Goal: Transaction & Acquisition: Purchase product/service

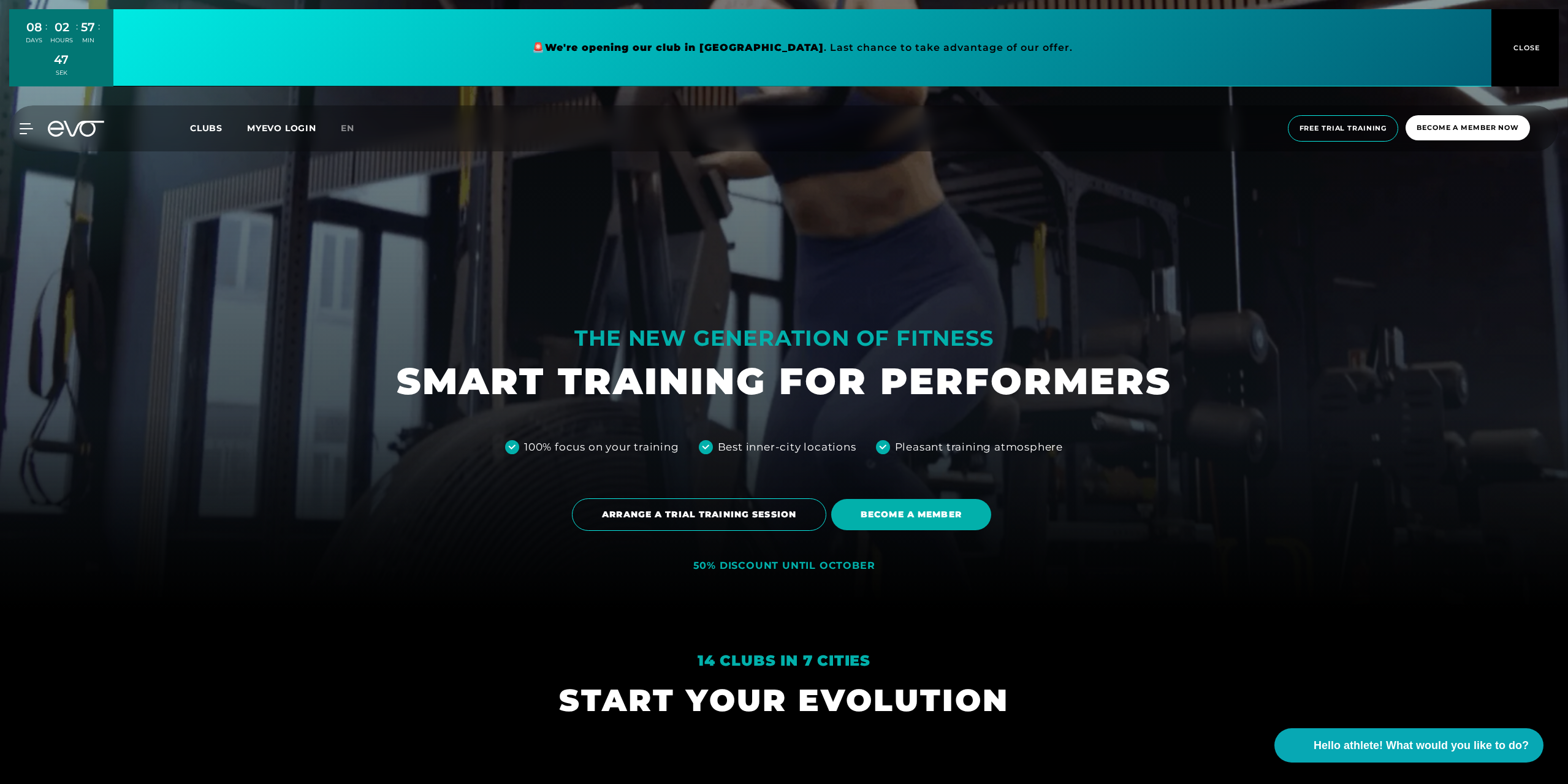
scroll to position [184, 0]
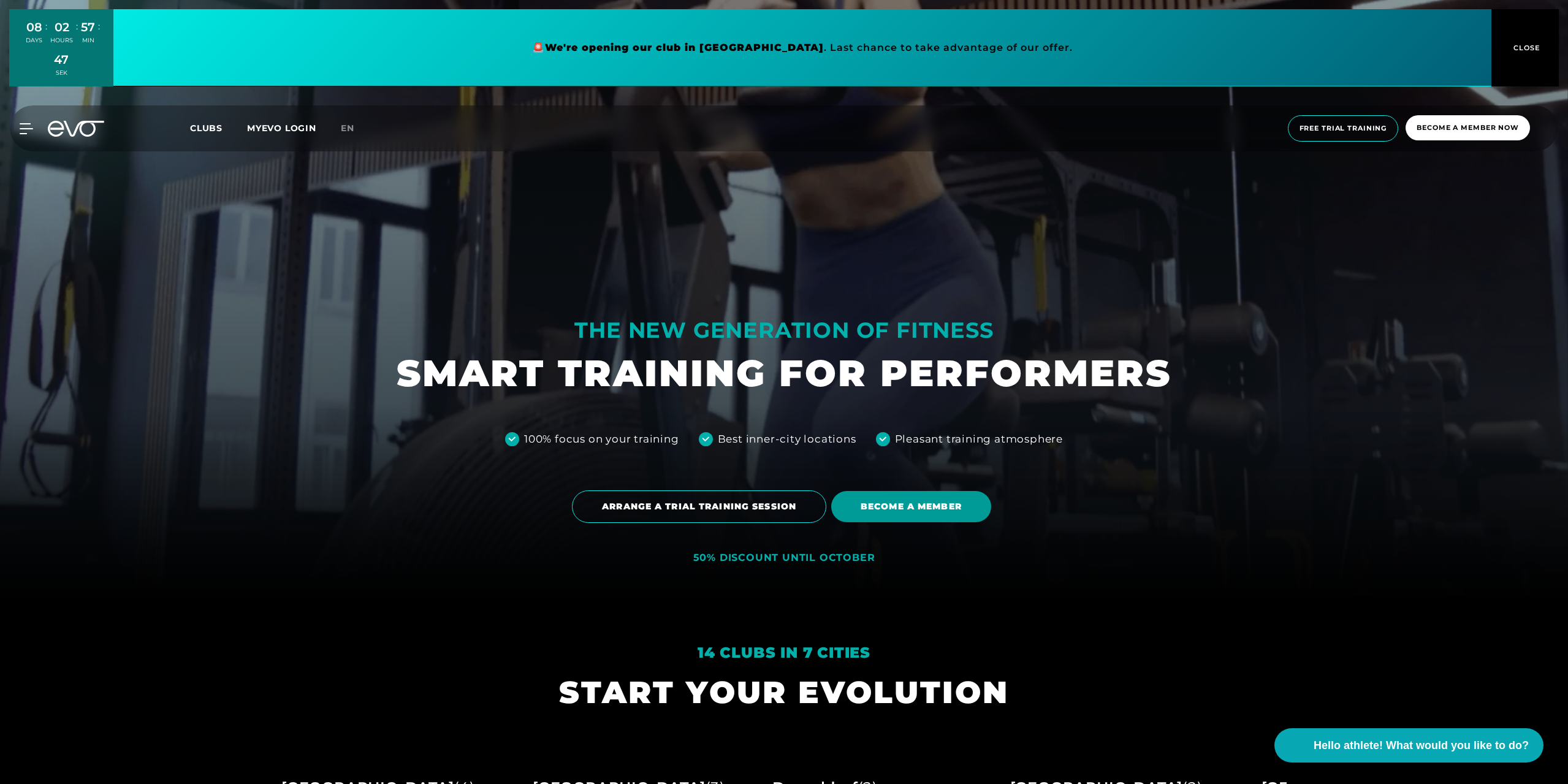
click at [909, 503] on font "BECOME A MEMBER" at bounding box center [911, 507] width 101 height 11
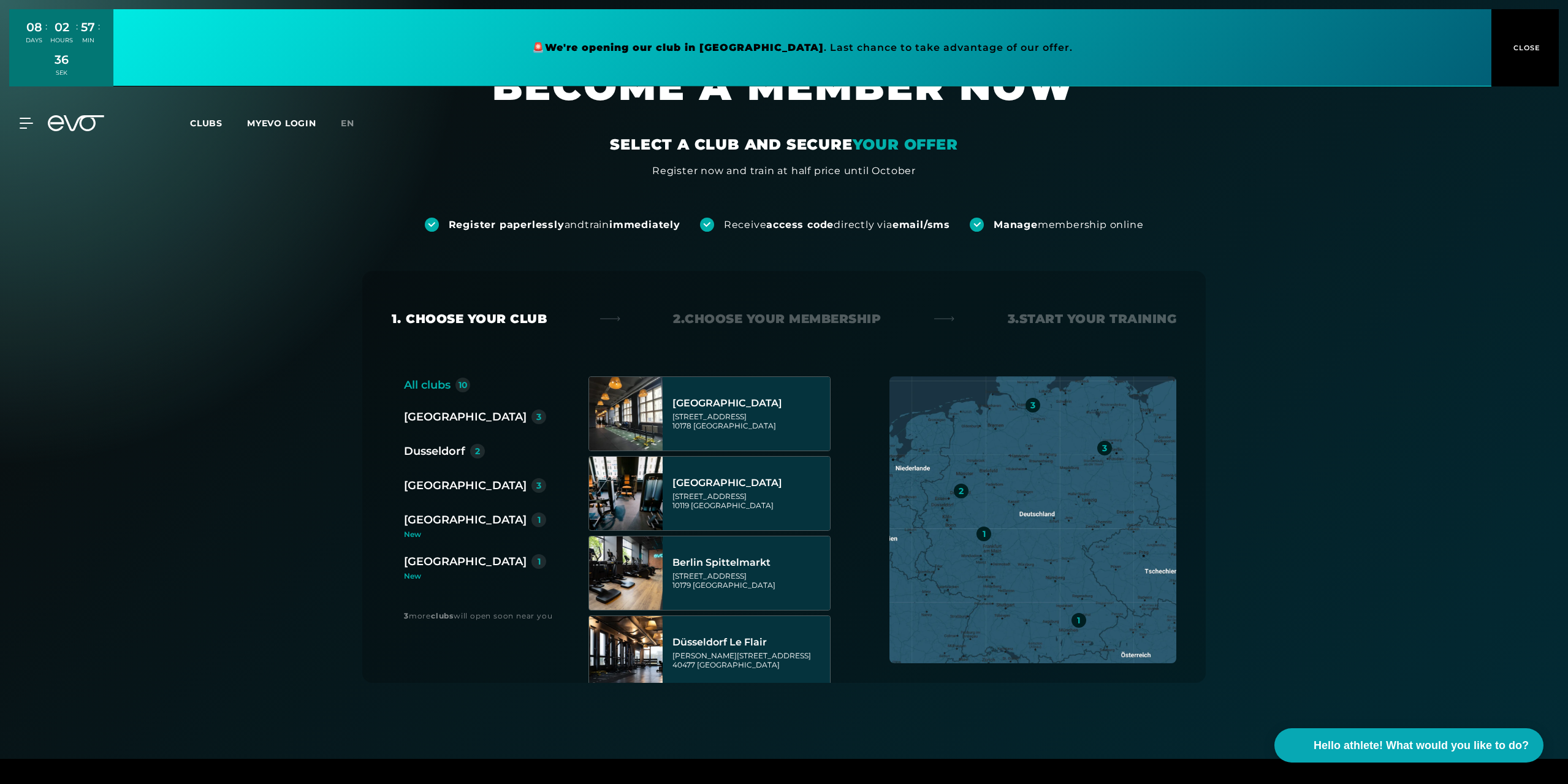
click at [435, 564] on font "[GEOGRAPHIC_DATA]" at bounding box center [465, 562] width 123 height 14
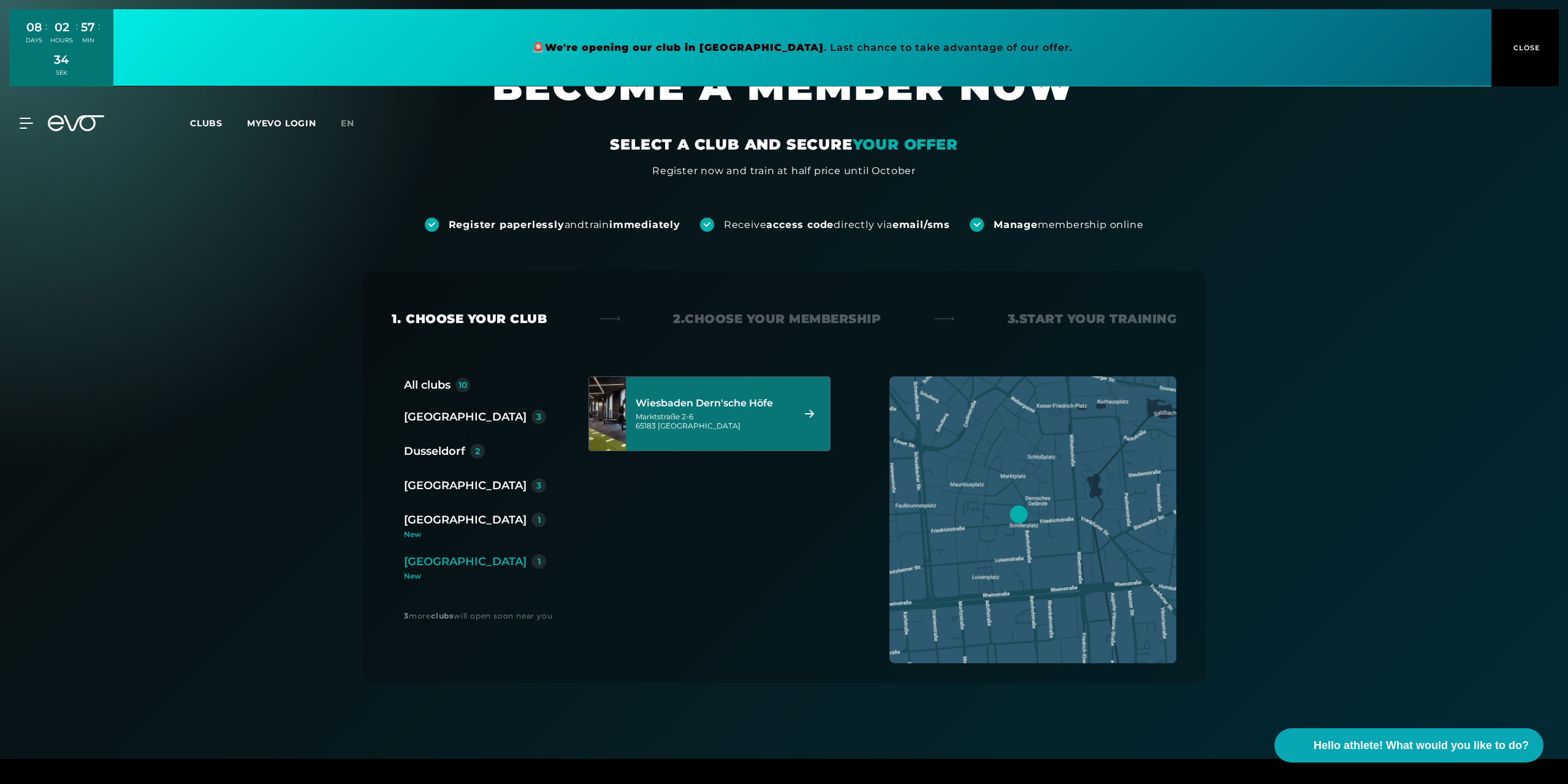
click at [670, 410] on div "Wiesbaden Dern'sche Höfe Marktstraße 2-6 65183 Wiesbaden" at bounding box center [713, 414] width 154 height 54
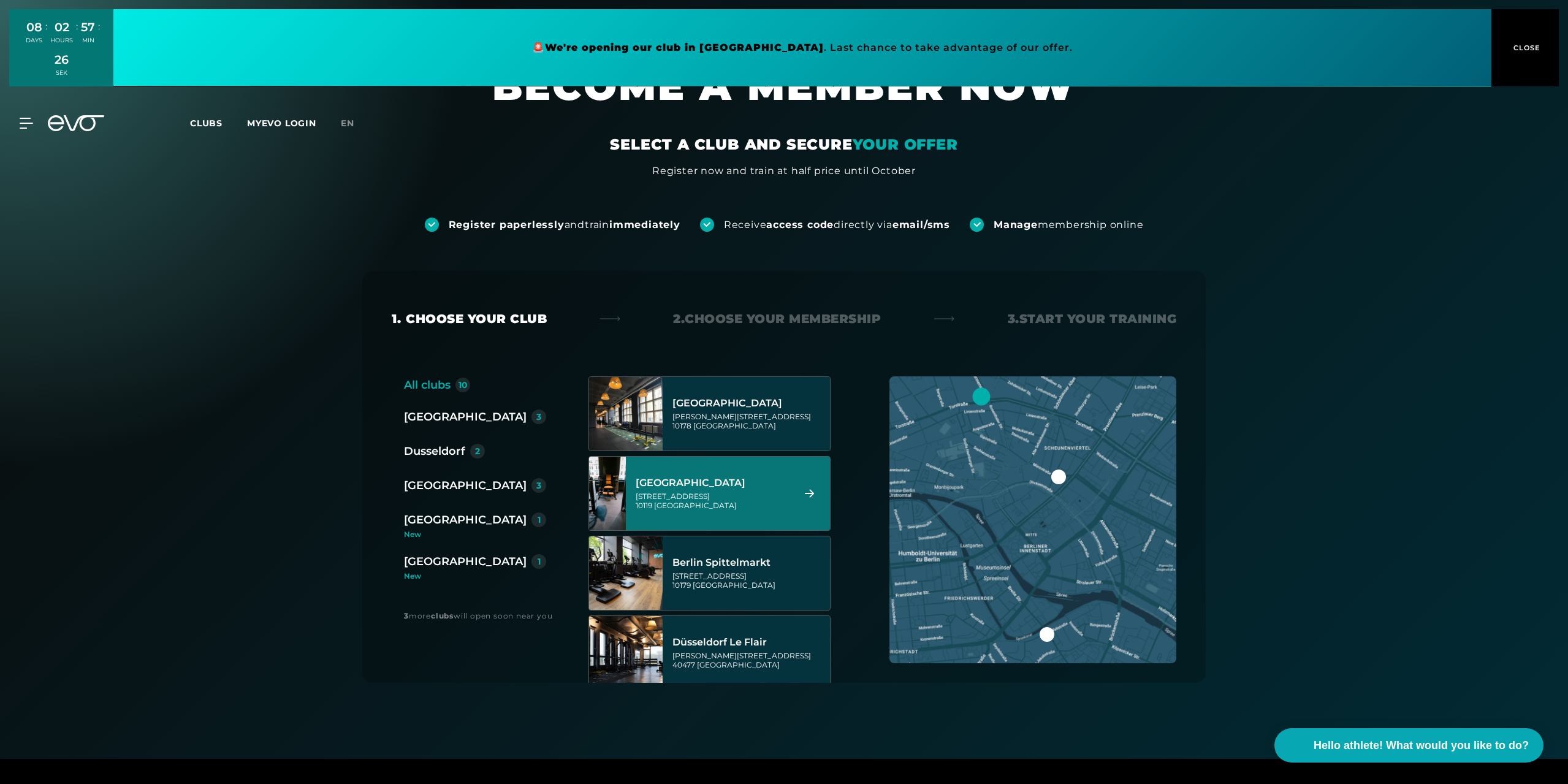
click at [460, 560] on font "[GEOGRAPHIC_DATA]" at bounding box center [465, 562] width 123 height 14
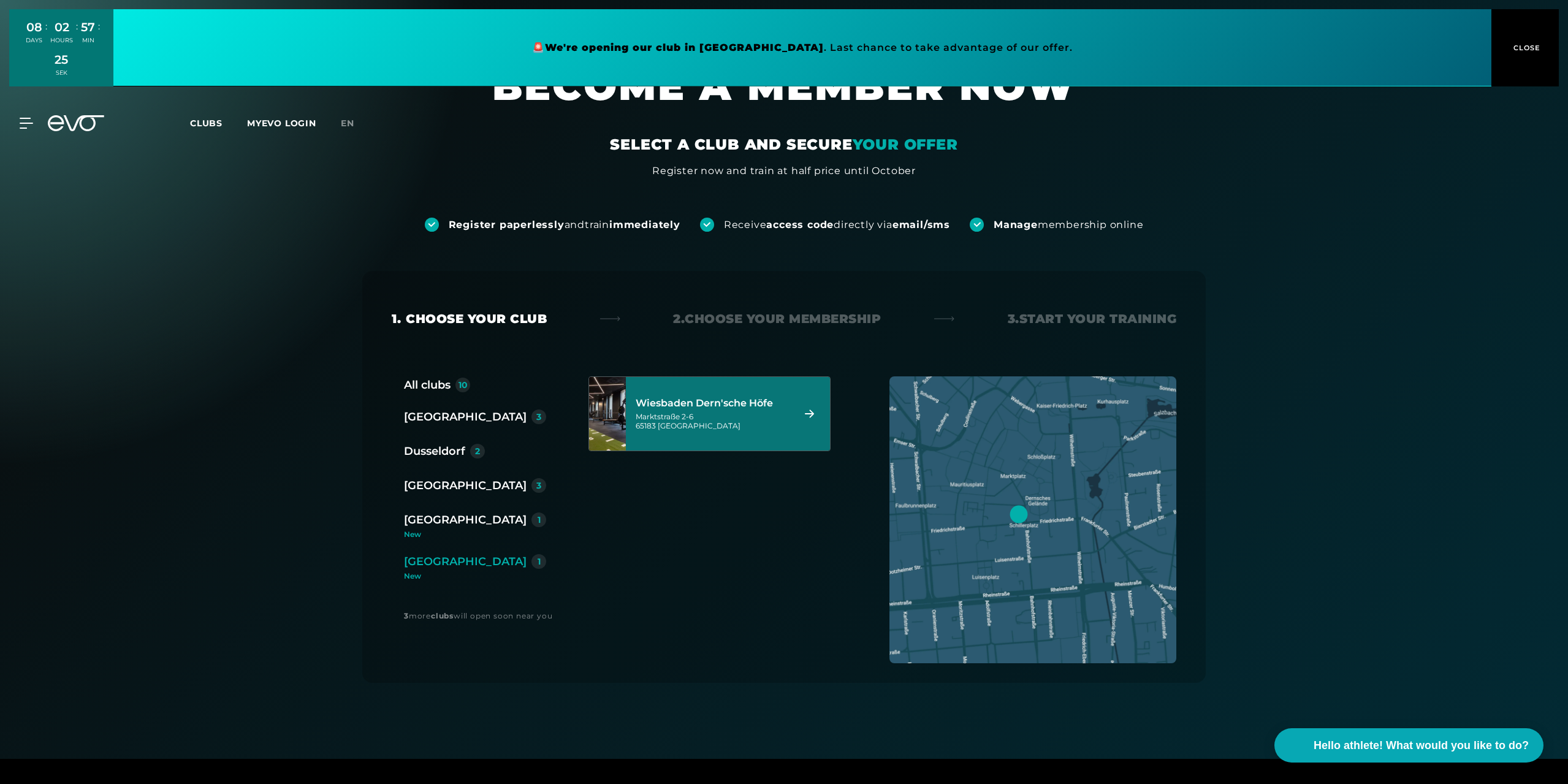
click at [669, 432] on div "Wiesbaden Dern'sche Höfe Marktstraße 2-6 65183 Wiesbaden" at bounding box center [727, 413] width 204 height 73
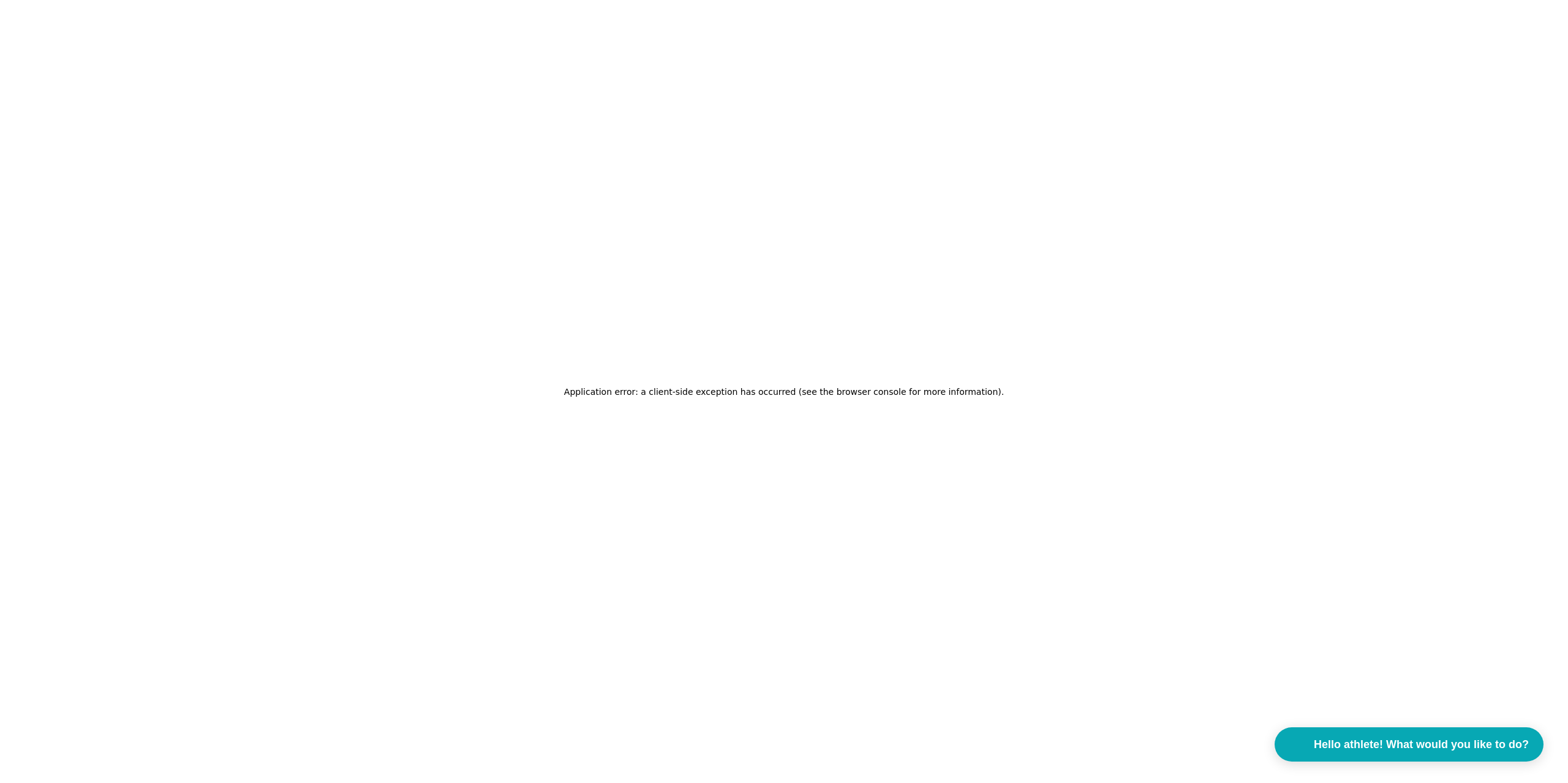
click at [852, 397] on font "Application error: a client-side exception has occurred (see the browser consol…" at bounding box center [782, 391] width 437 height 9
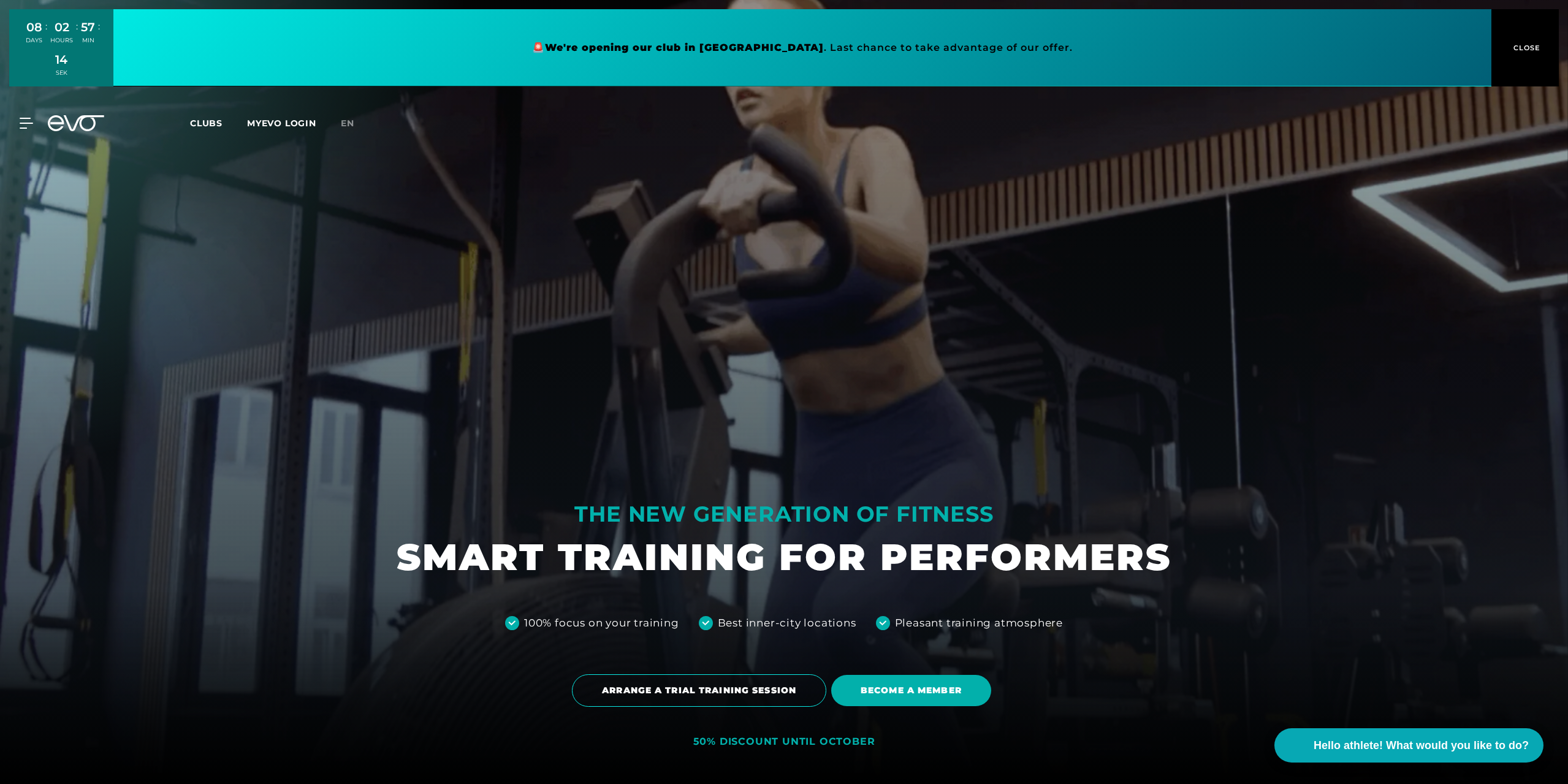
click at [212, 124] on font "Clubs" at bounding box center [206, 123] width 33 height 11
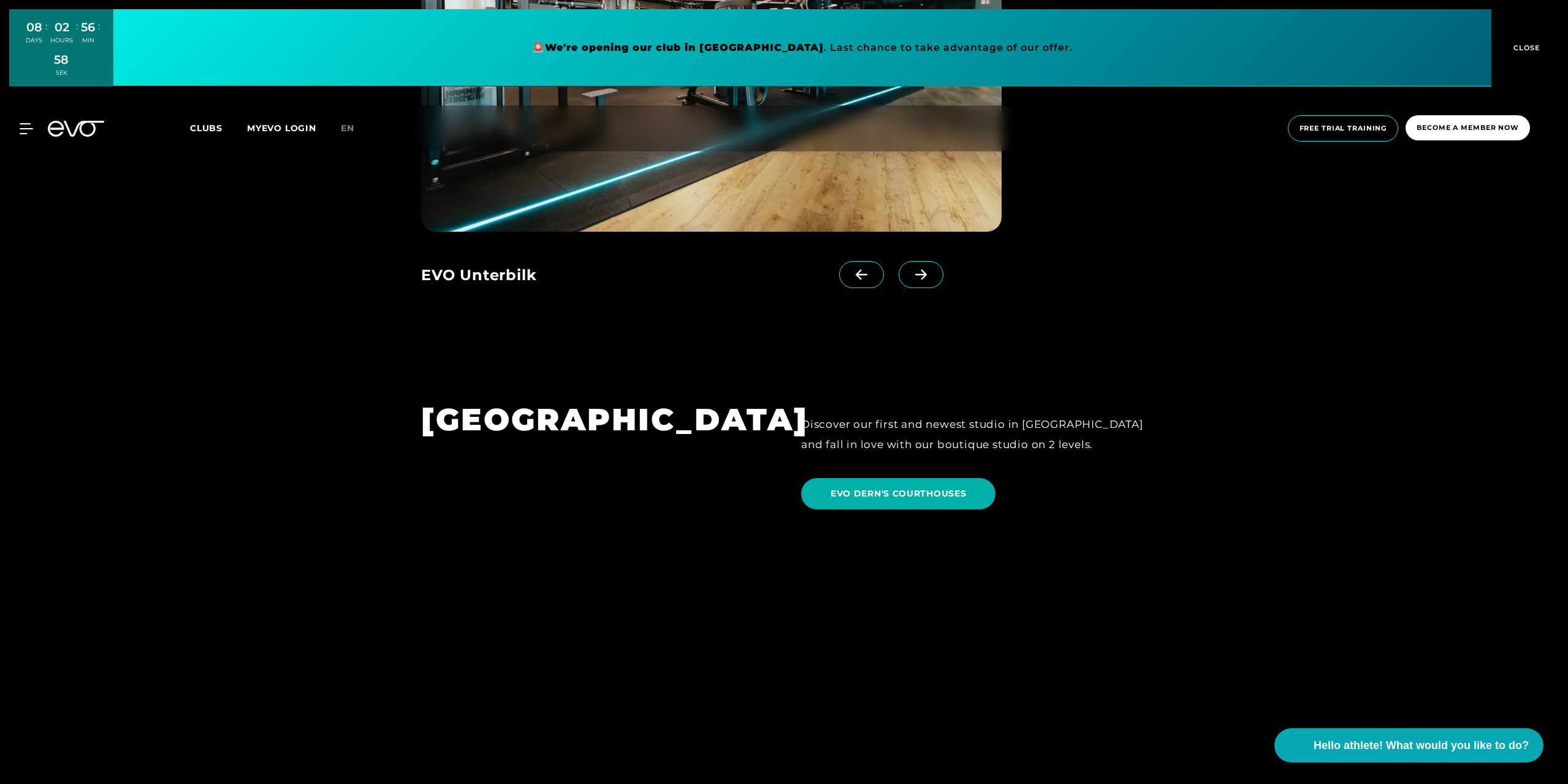
scroll to position [3005, 0]
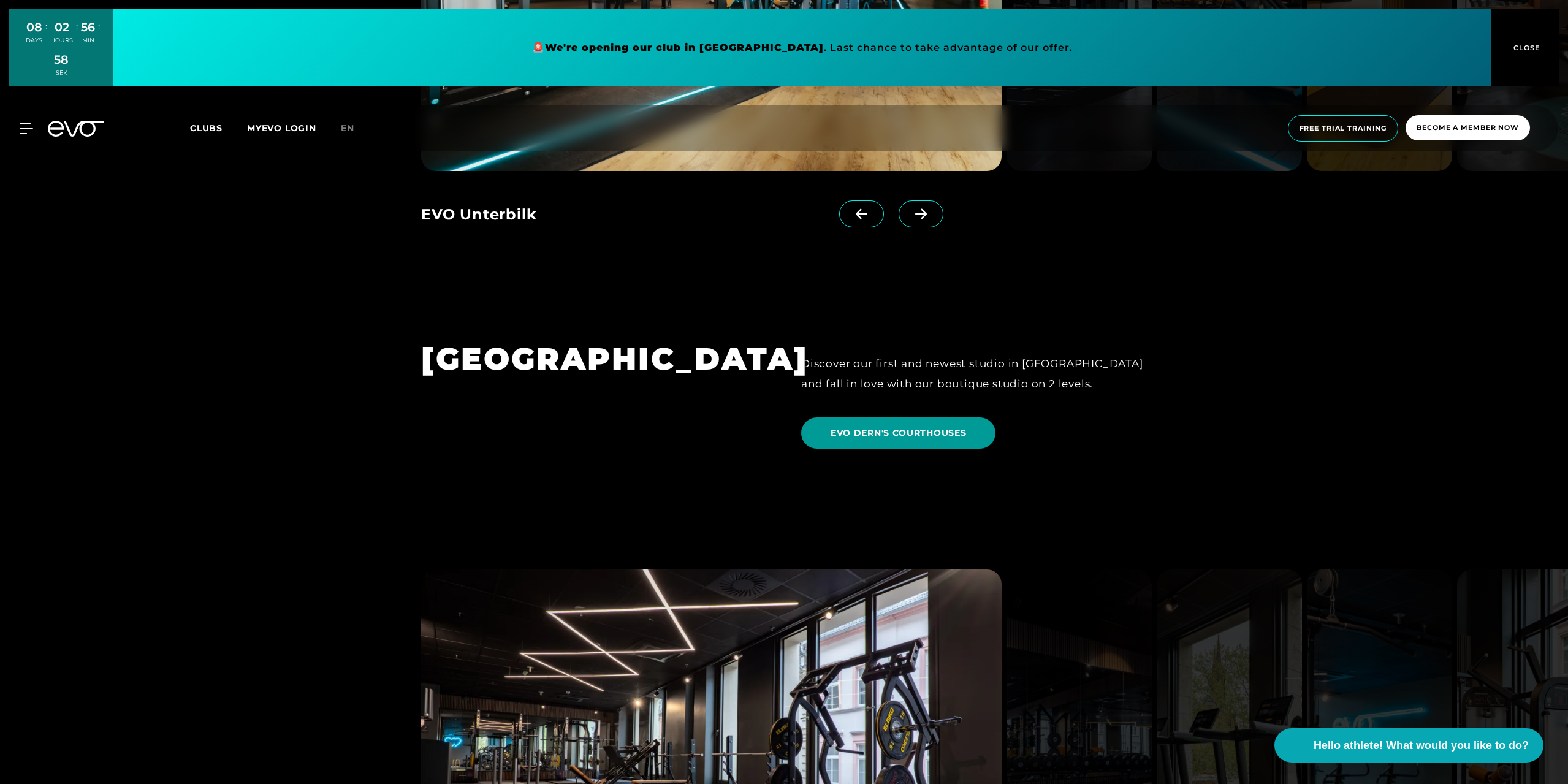
click at [847, 427] on font "EVO DERN'S COURTHOUSES" at bounding box center [898, 432] width 136 height 11
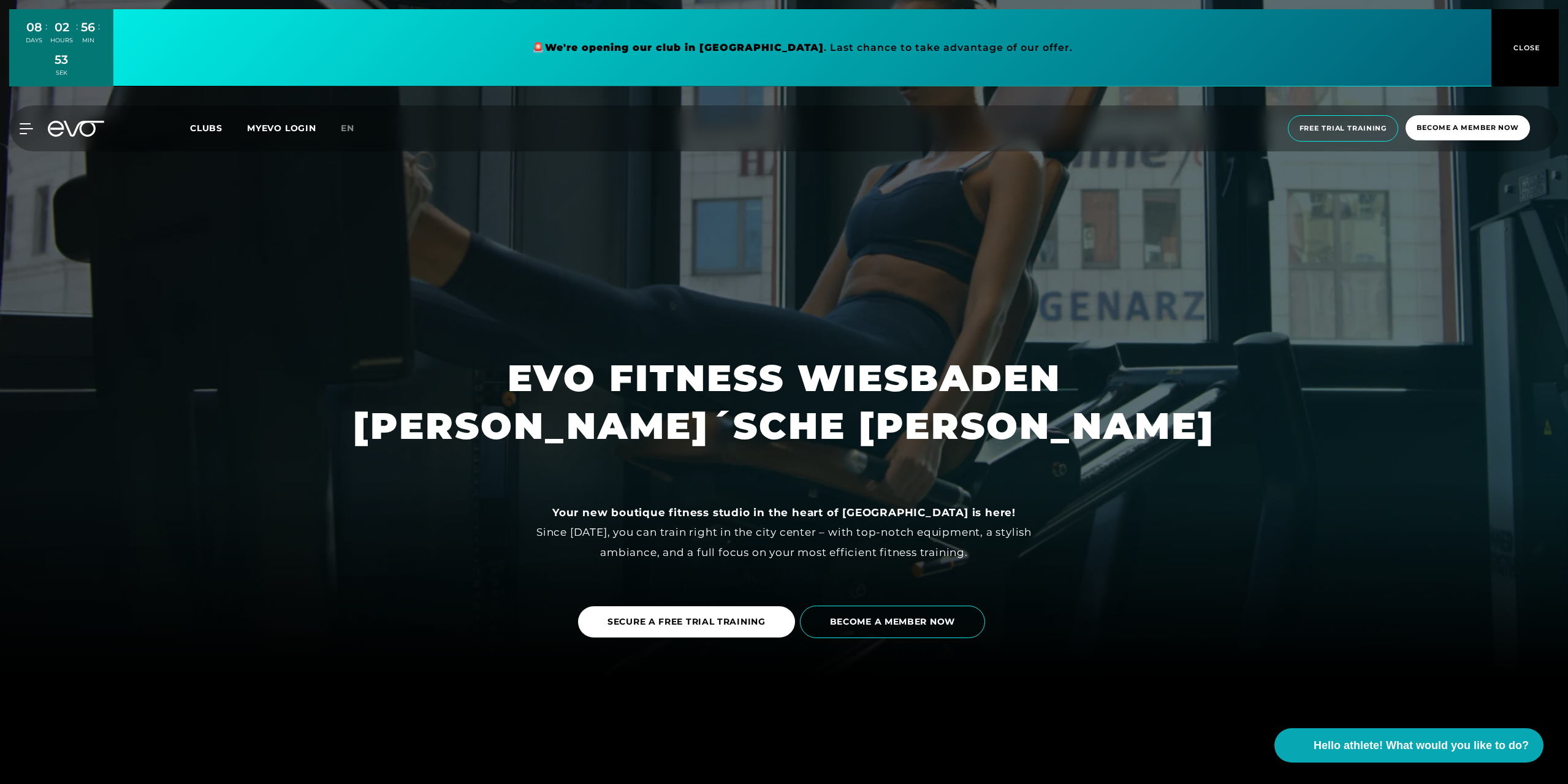
scroll to position [245, 0]
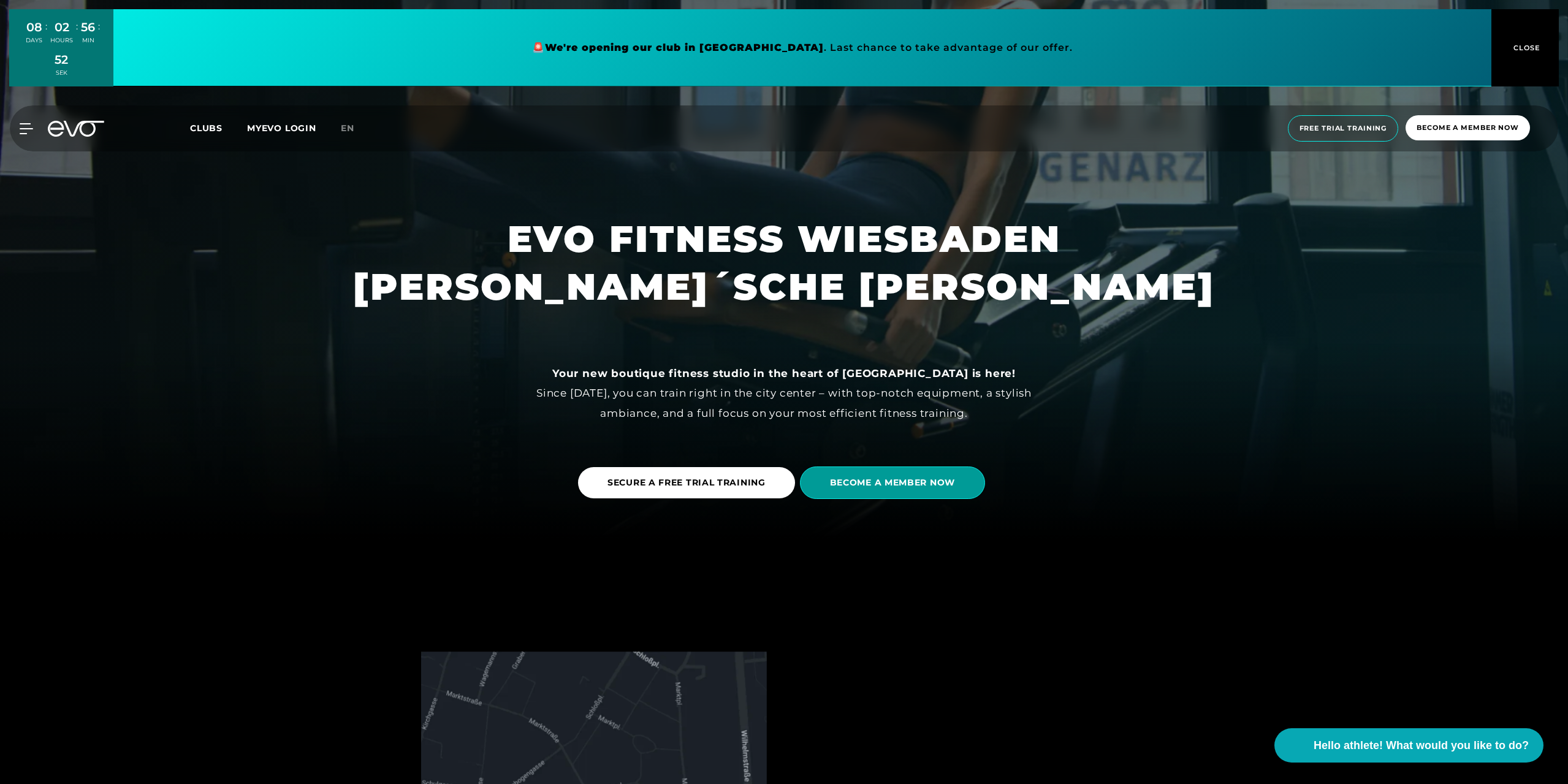
click at [839, 489] on span "BECOME A MEMBER NOW" at bounding box center [892, 483] width 185 height 33
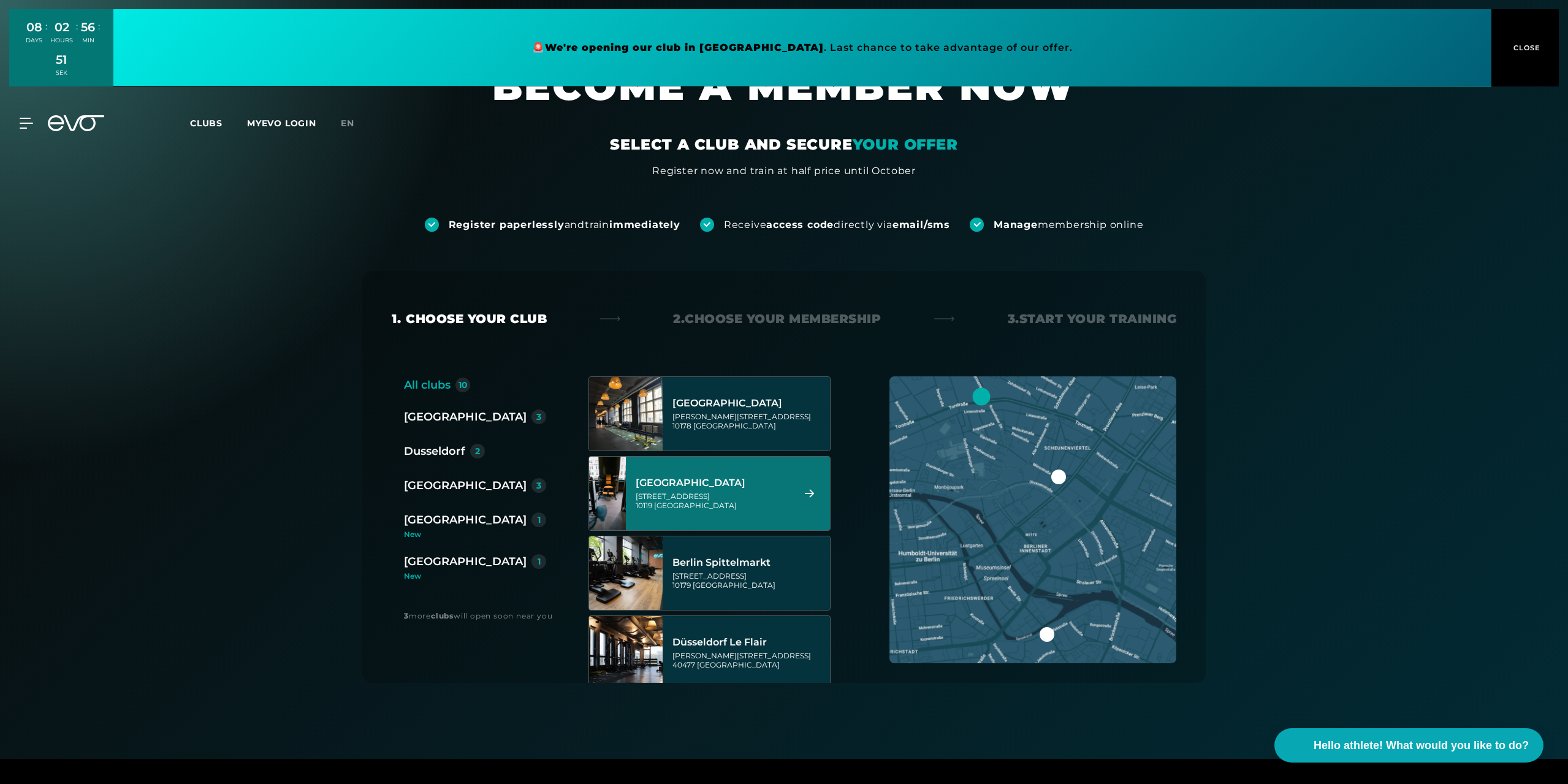
click at [441, 558] on font "[GEOGRAPHIC_DATA]" at bounding box center [465, 562] width 123 height 14
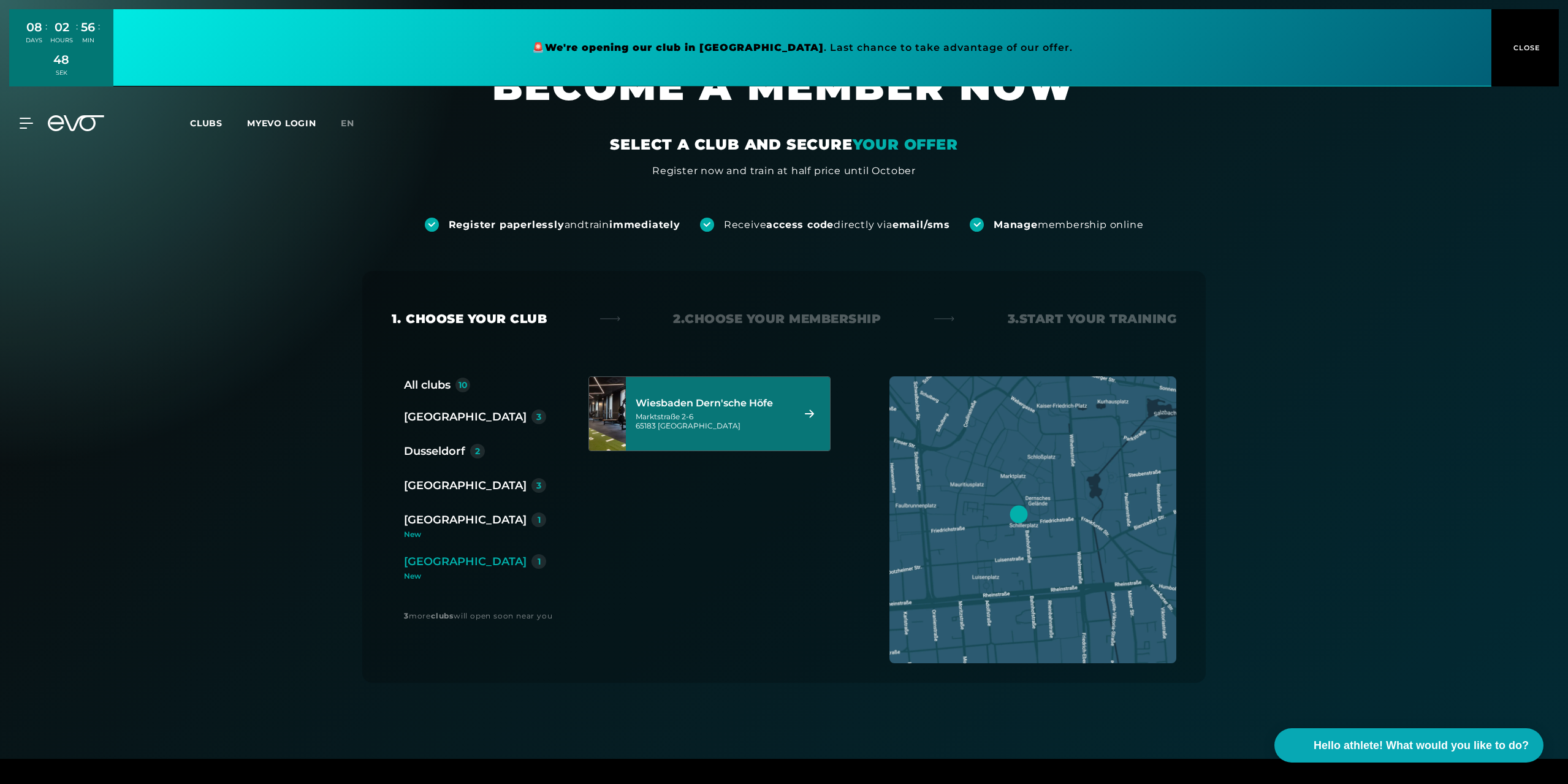
click at [808, 411] on icon at bounding box center [809, 414] width 22 height 9
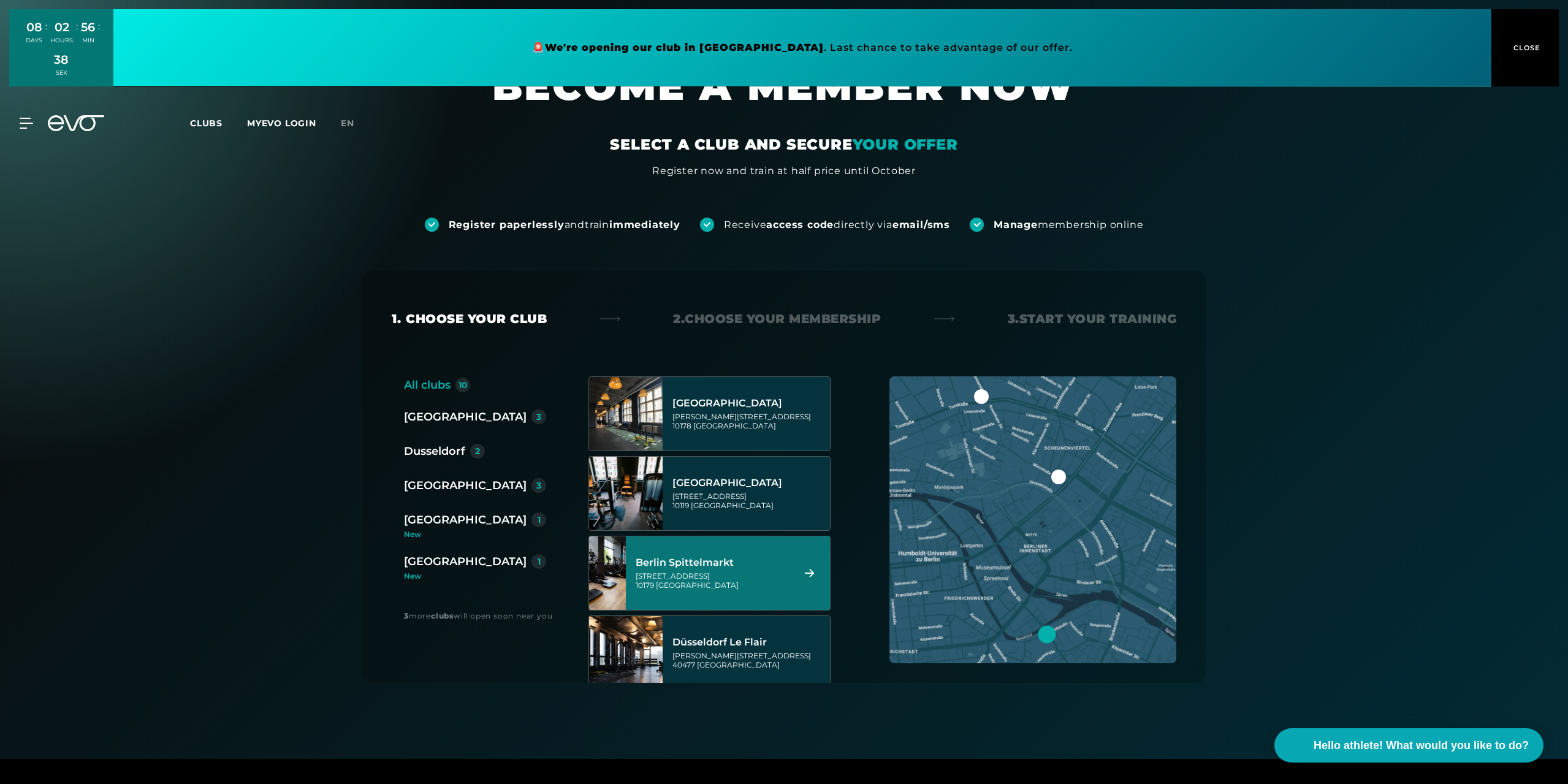
click at [448, 559] on font "[GEOGRAPHIC_DATA]" at bounding box center [465, 562] width 123 height 14
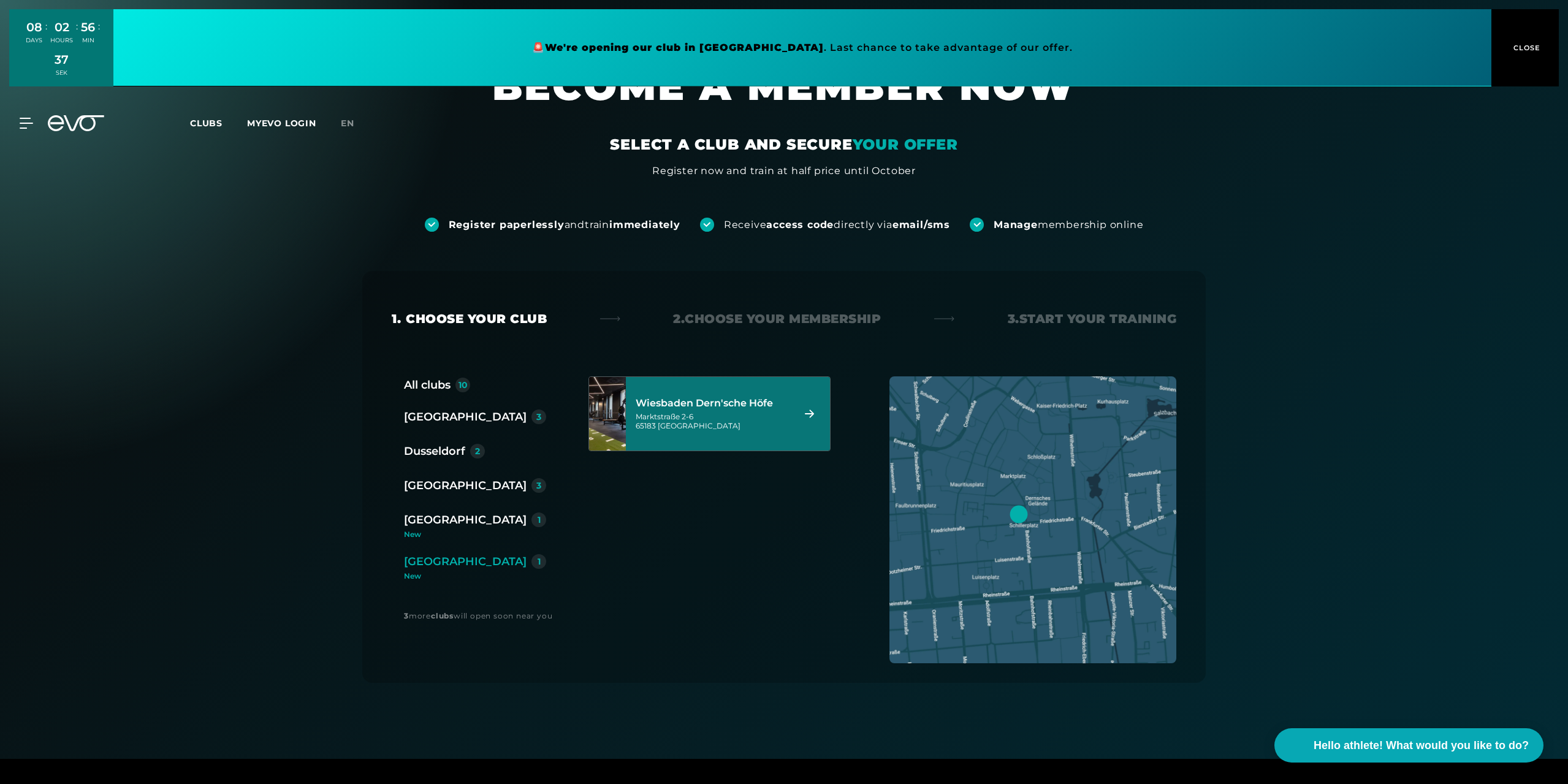
click at [684, 437] on div "[GEOGRAPHIC_DATA] [PERSON_NAME]'sche [PERSON_NAME][STREET_ADDRESS]" at bounding box center [713, 414] width 154 height 54
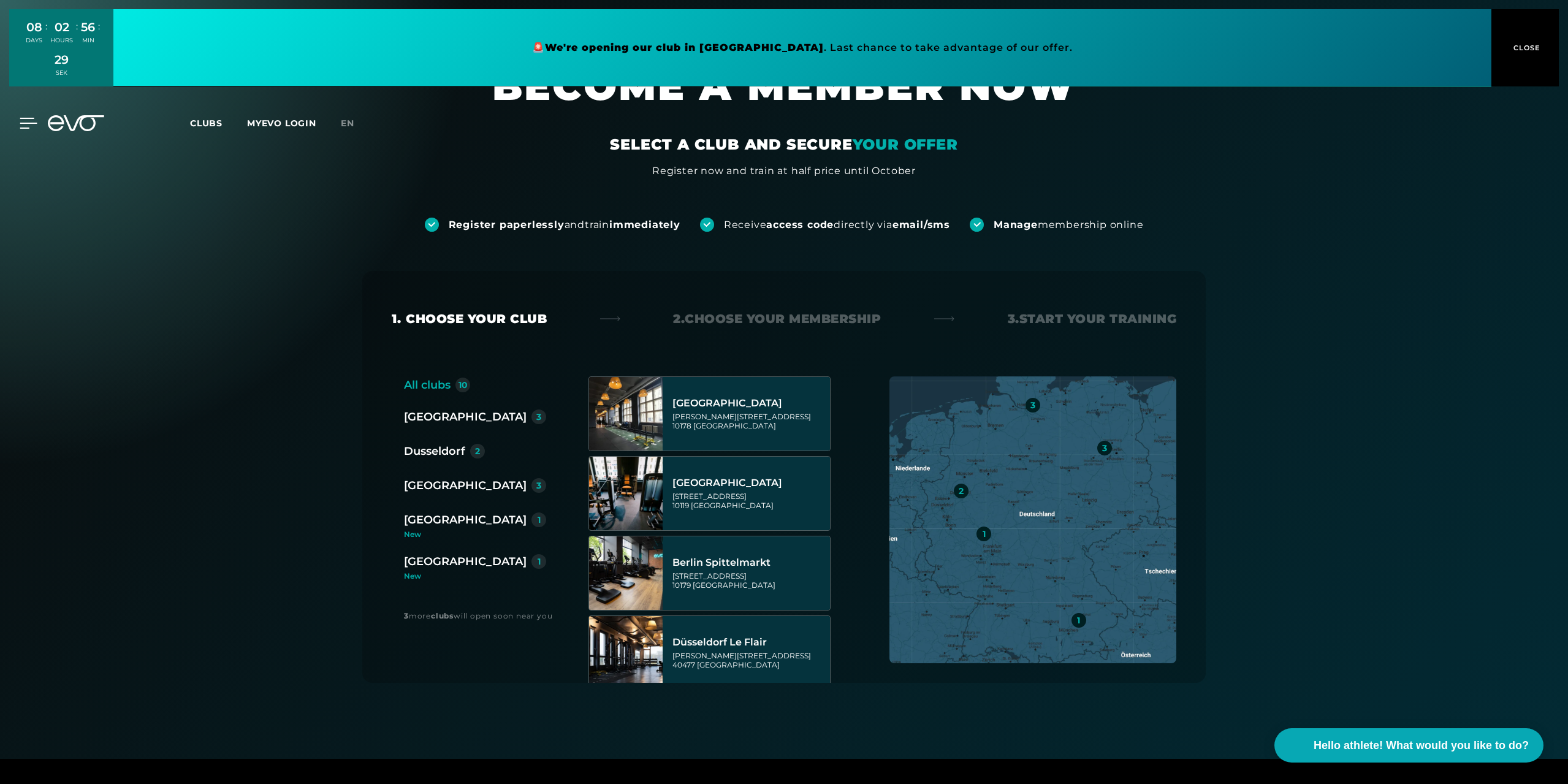
click at [30, 121] on icon at bounding box center [29, 123] width 18 height 11
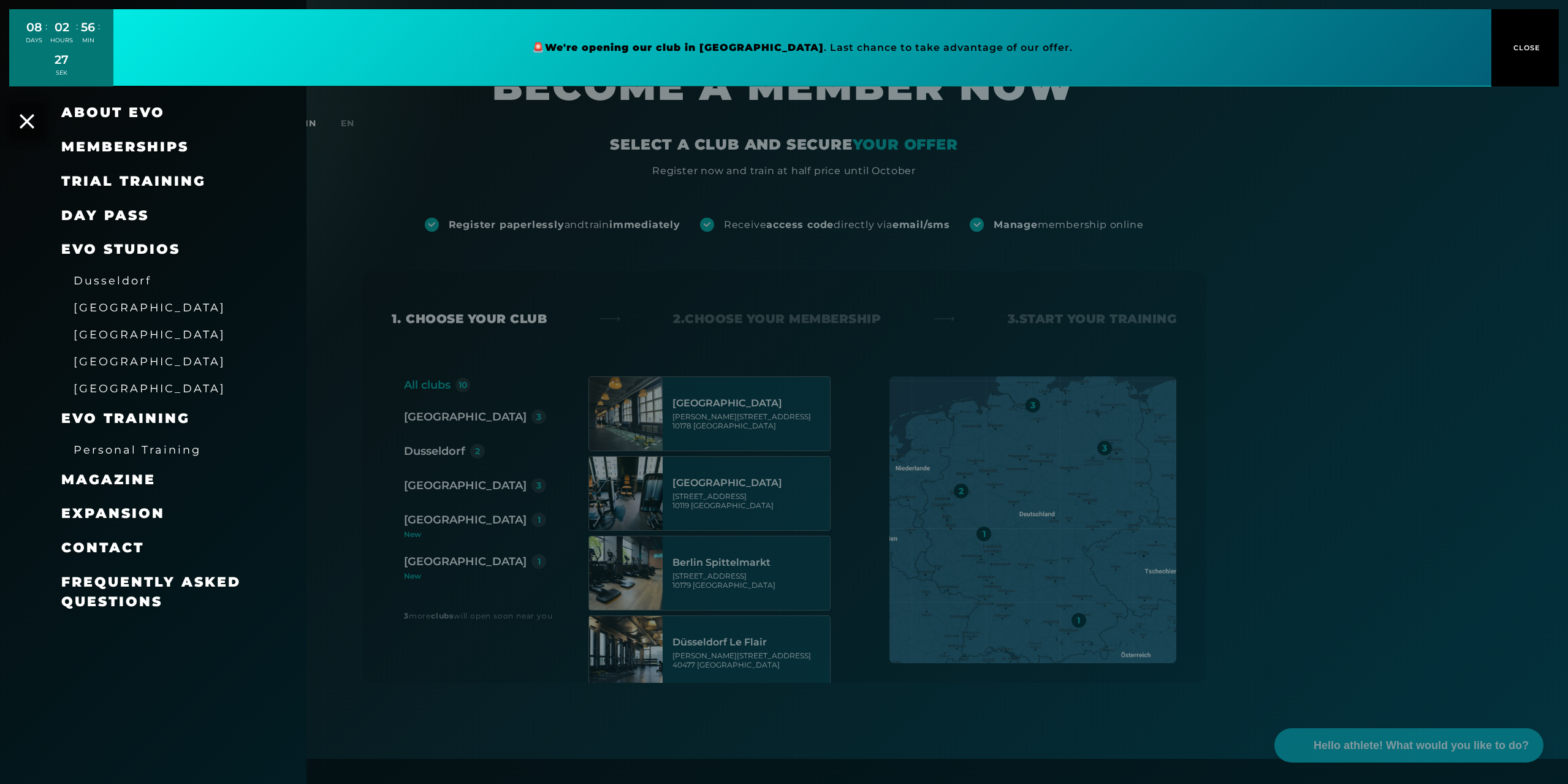
click at [100, 143] on font "Memberships" at bounding box center [125, 146] width 128 height 16
click at [102, 214] on font "DAY PASS" at bounding box center [105, 215] width 87 height 16
click at [113, 386] on font "[GEOGRAPHIC_DATA]" at bounding box center [149, 388] width 152 height 13
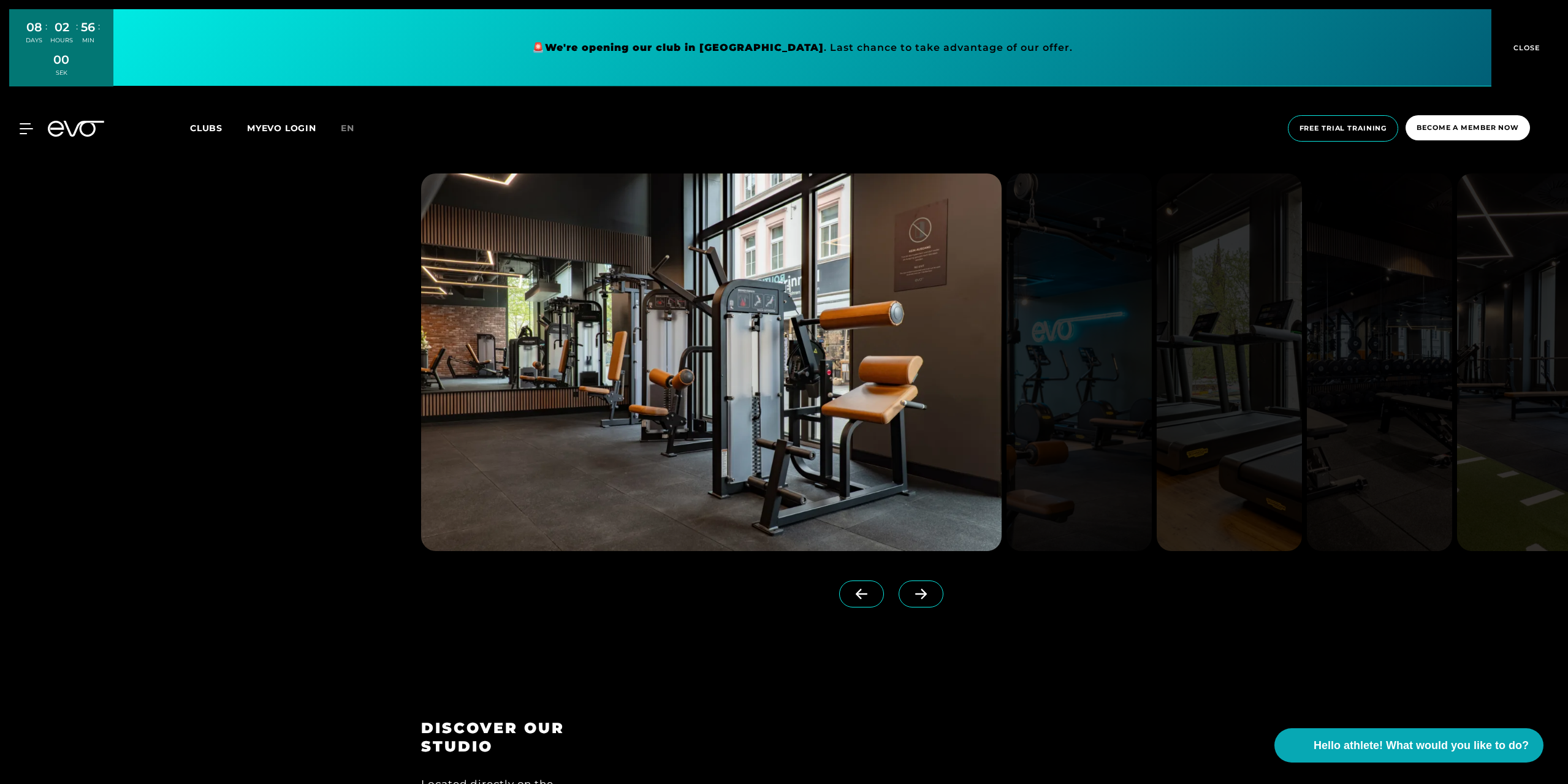
scroll to position [1778, 0]
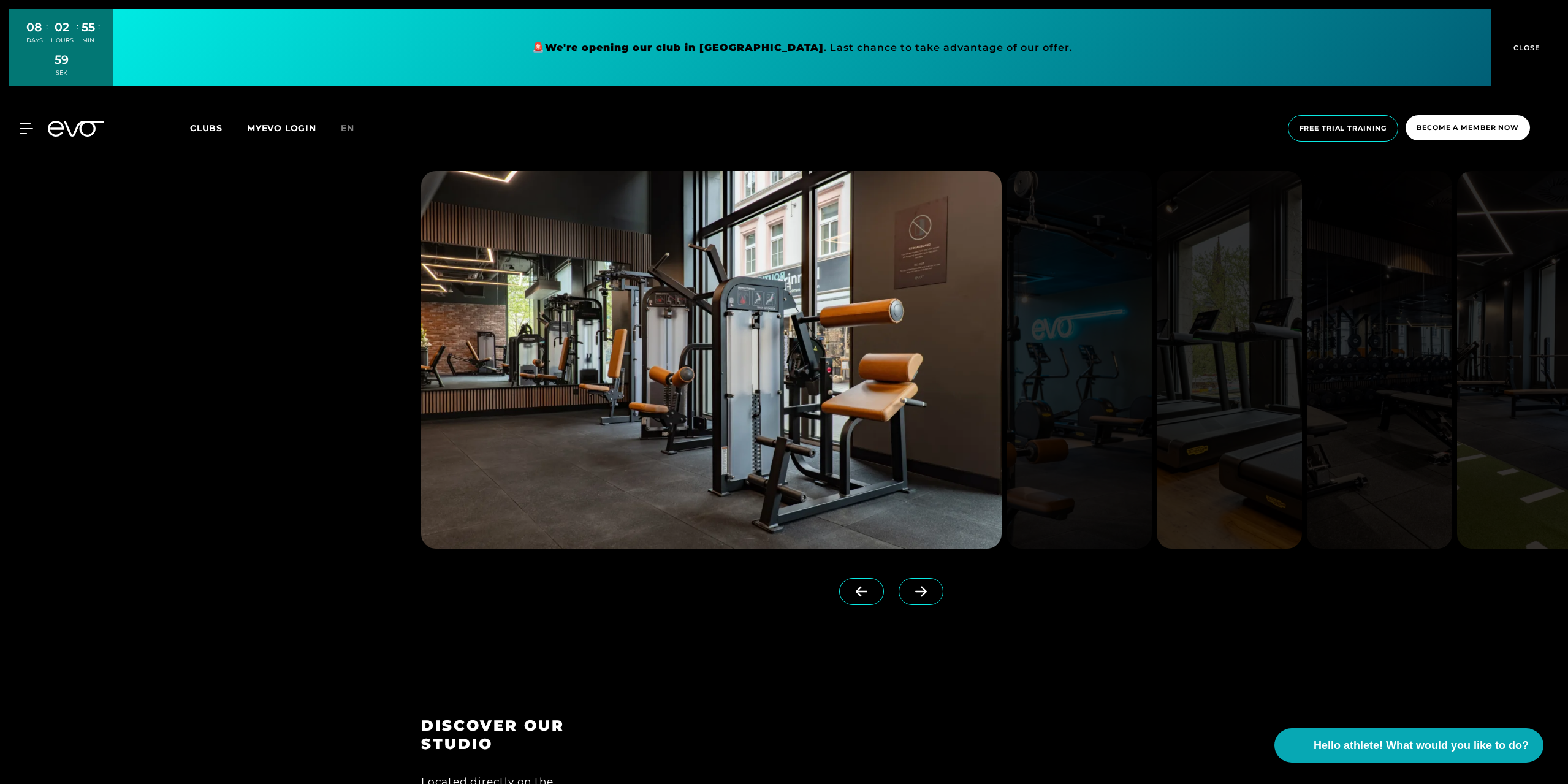
click at [910, 596] on icon at bounding box center [920, 591] width 22 height 11
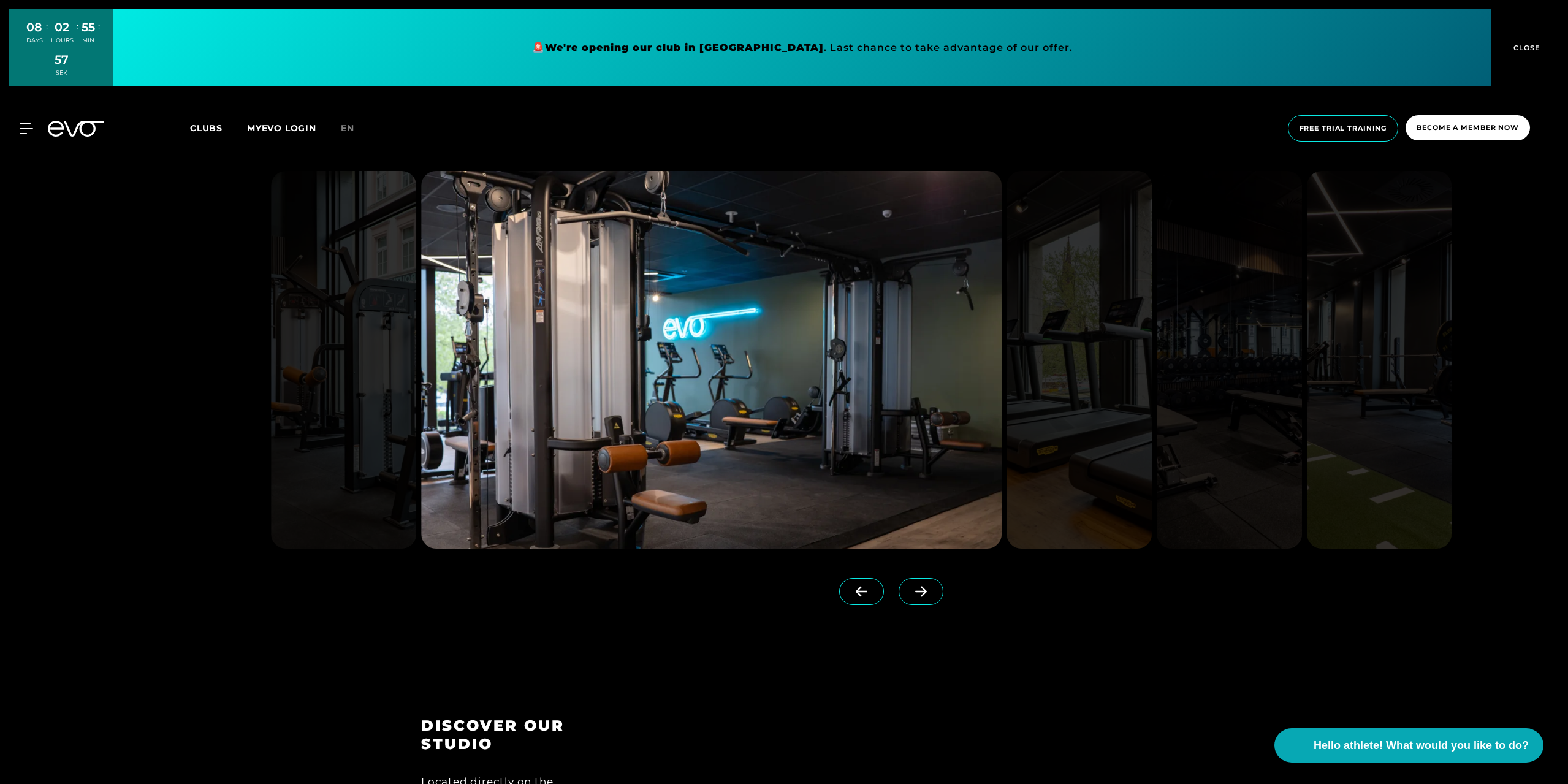
click at [910, 596] on icon at bounding box center [920, 591] width 22 height 11
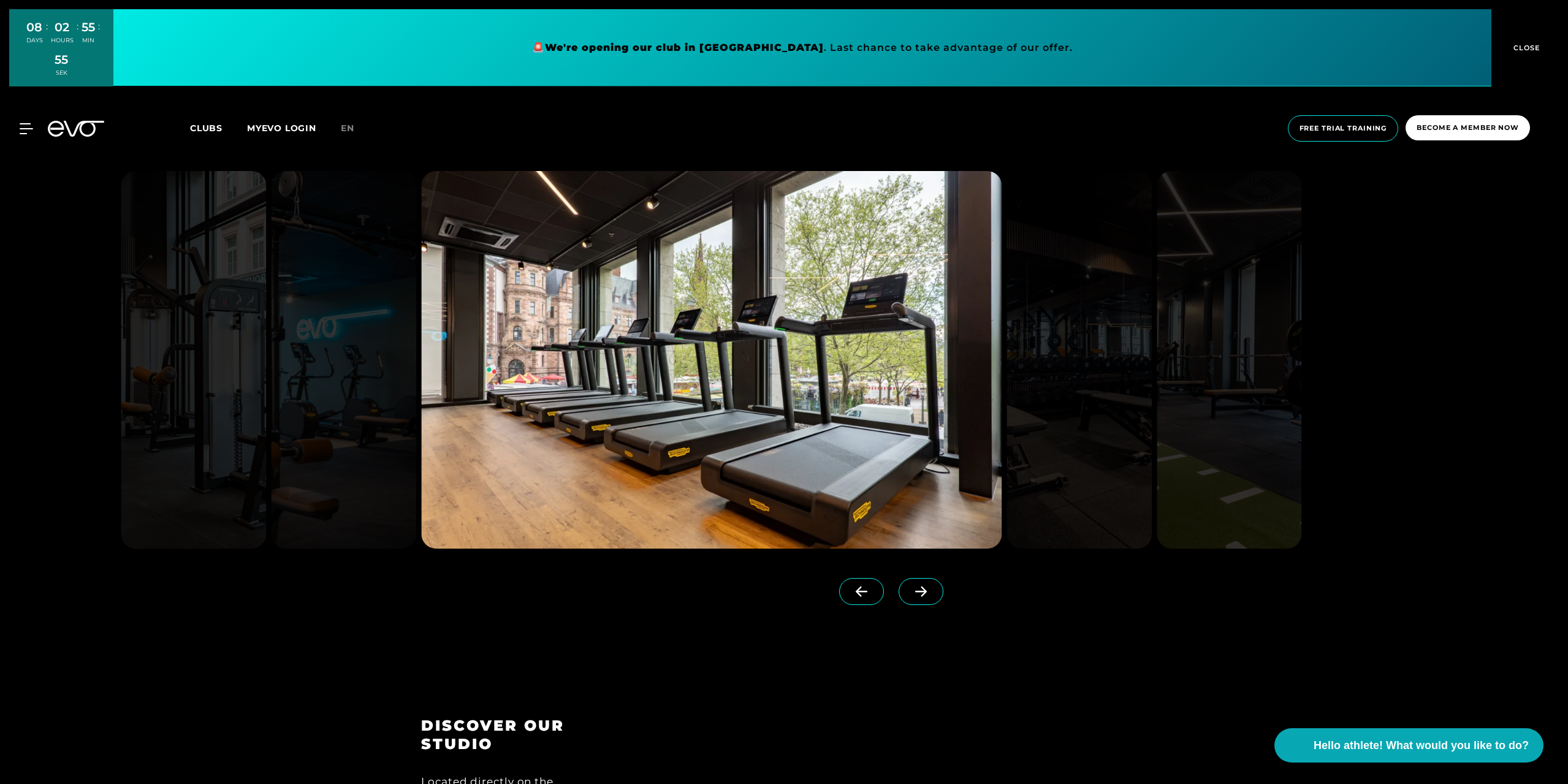
click at [910, 596] on icon at bounding box center [920, 591] width 22 height 11
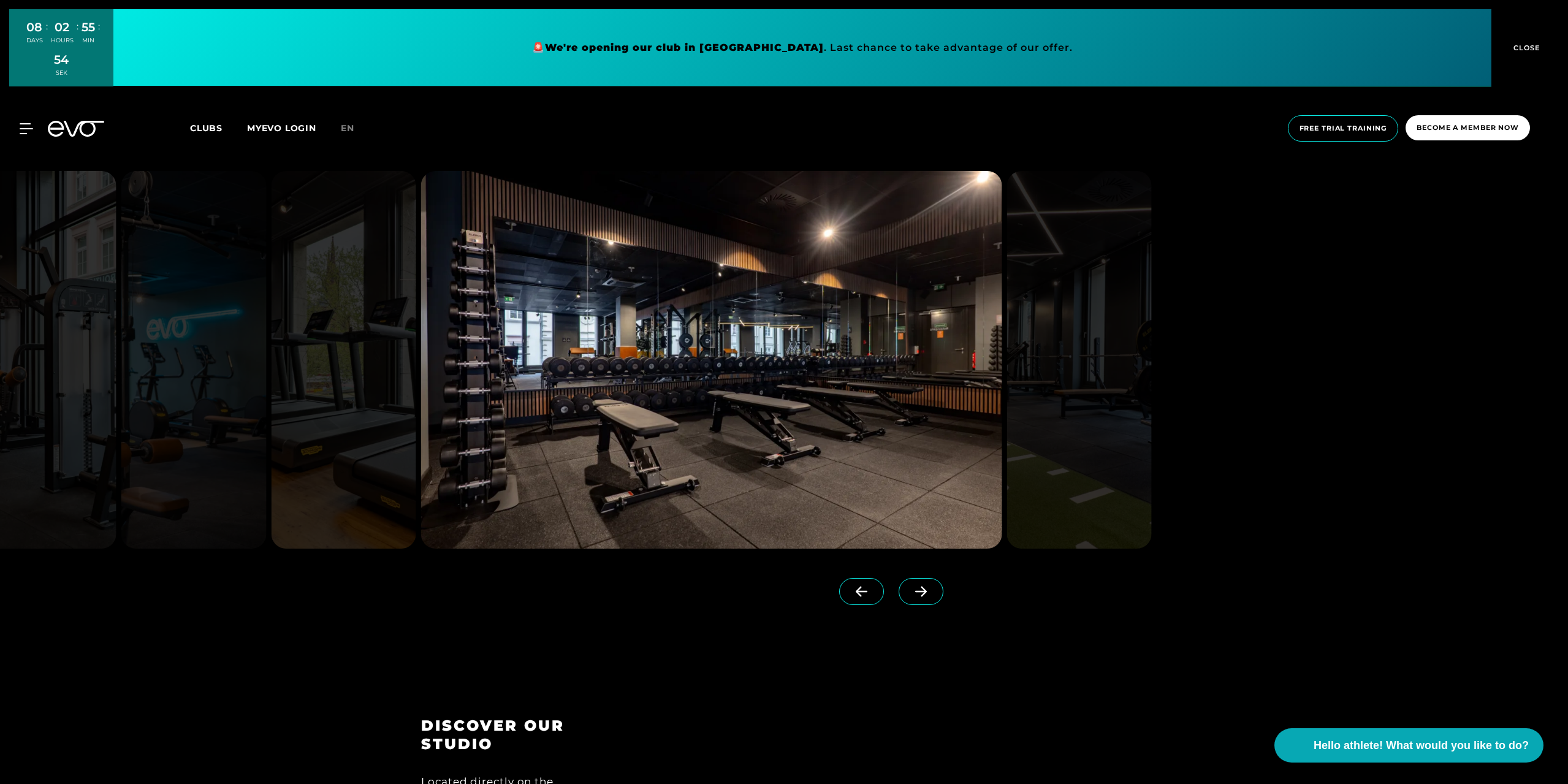
click at [855, 591] on icon at bounding box center [860, 592] width 11 height 10
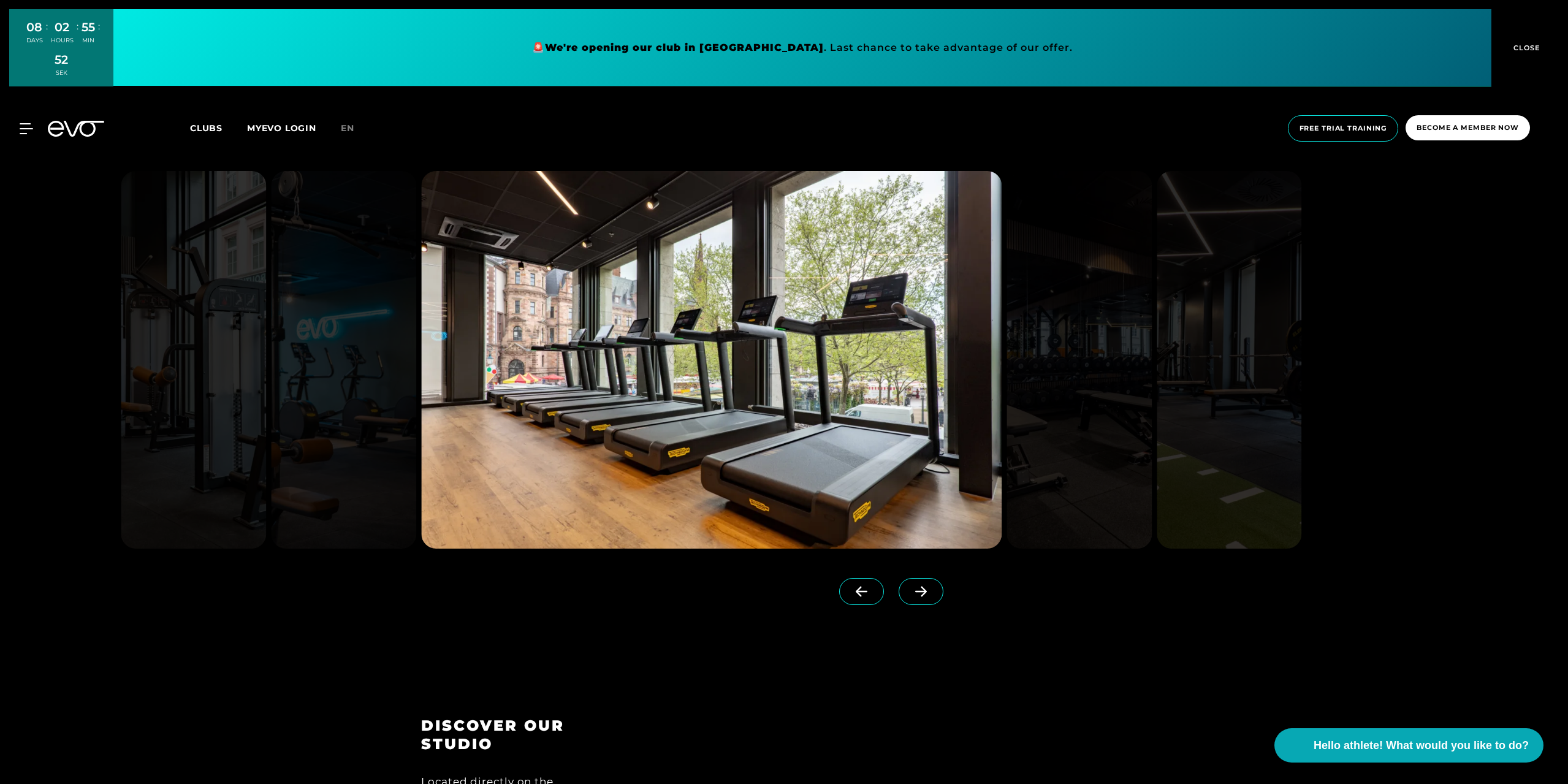
click at [901, 597] on span at bounding box center [921, 591] width 45 height 27
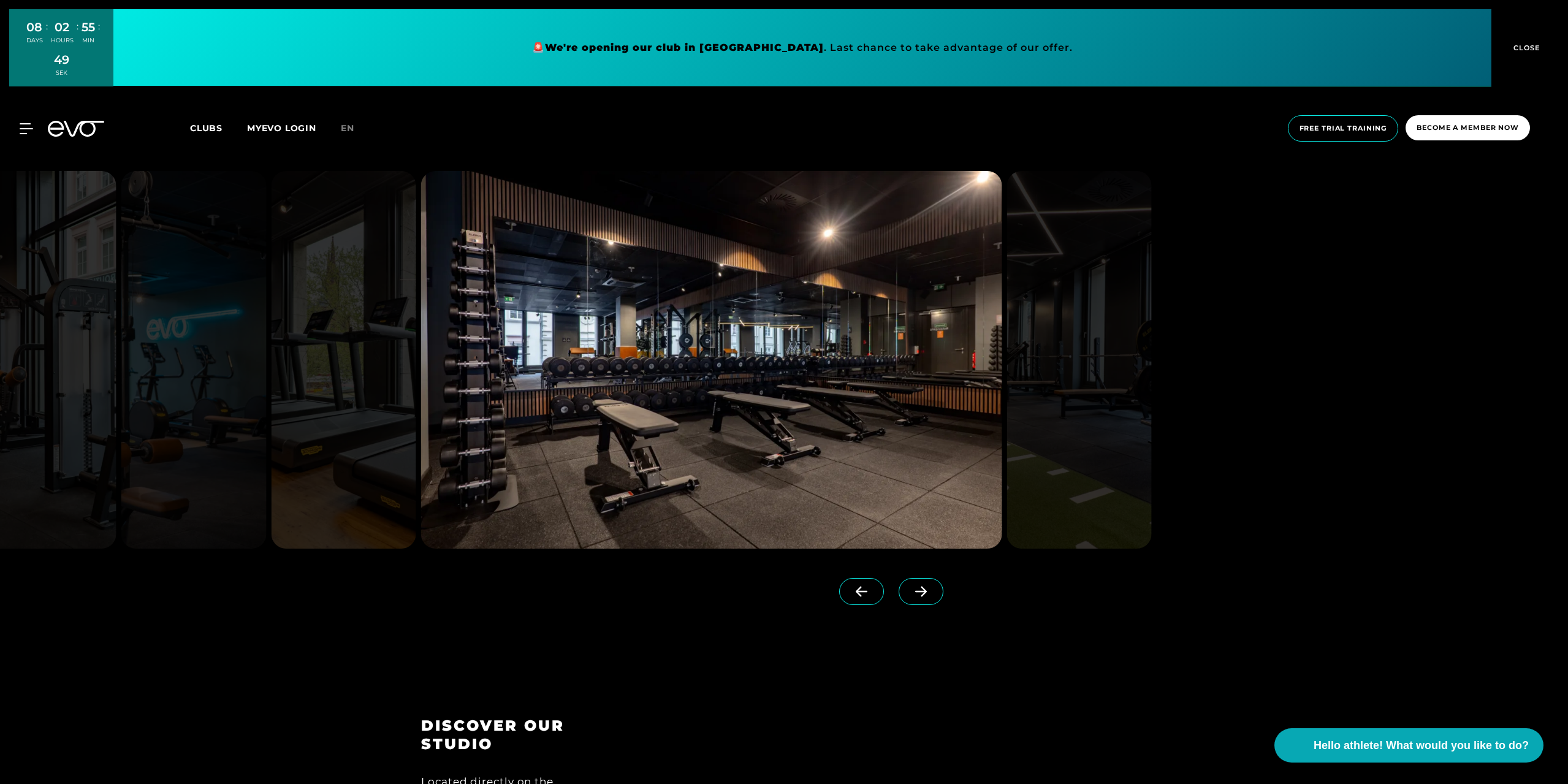
click at [901, 597] on span at bounding box center [921, 591] width 45 height 27
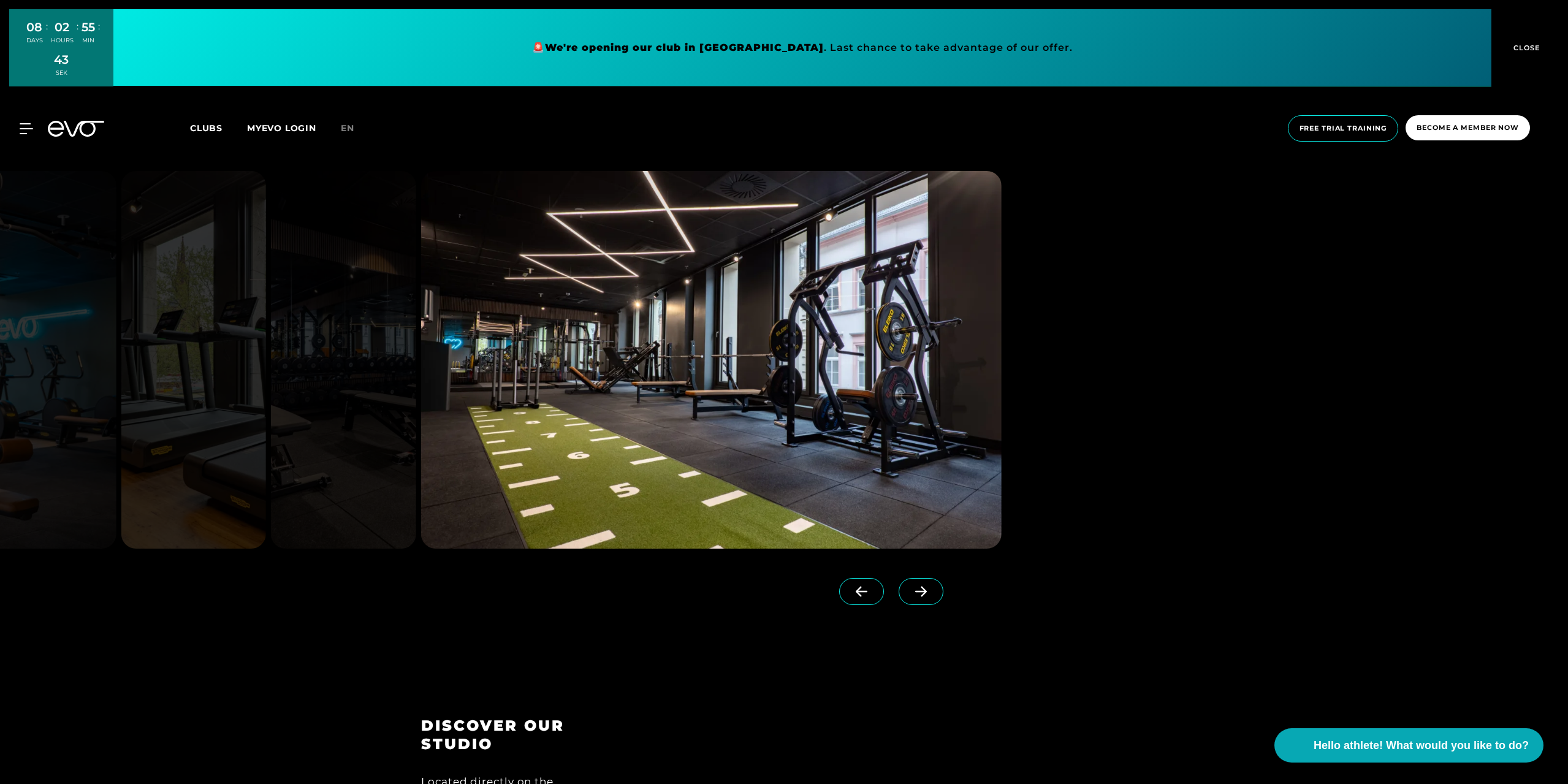
click at [901, 597] on span at bounding box center [921, 591] width 45 height 27
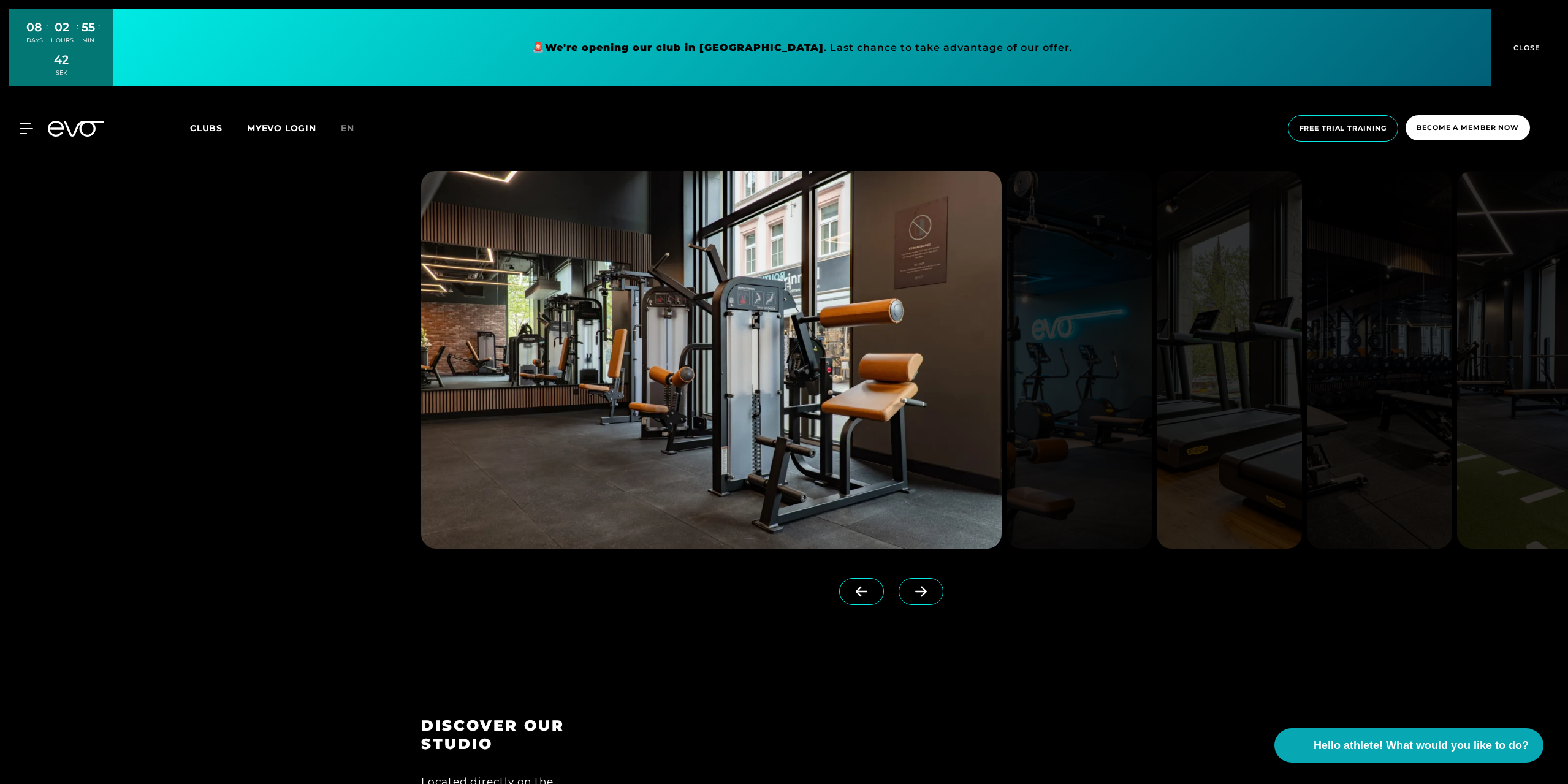
click at [851, 593] on icon at bounding box center [861, 591] width 22 height 11
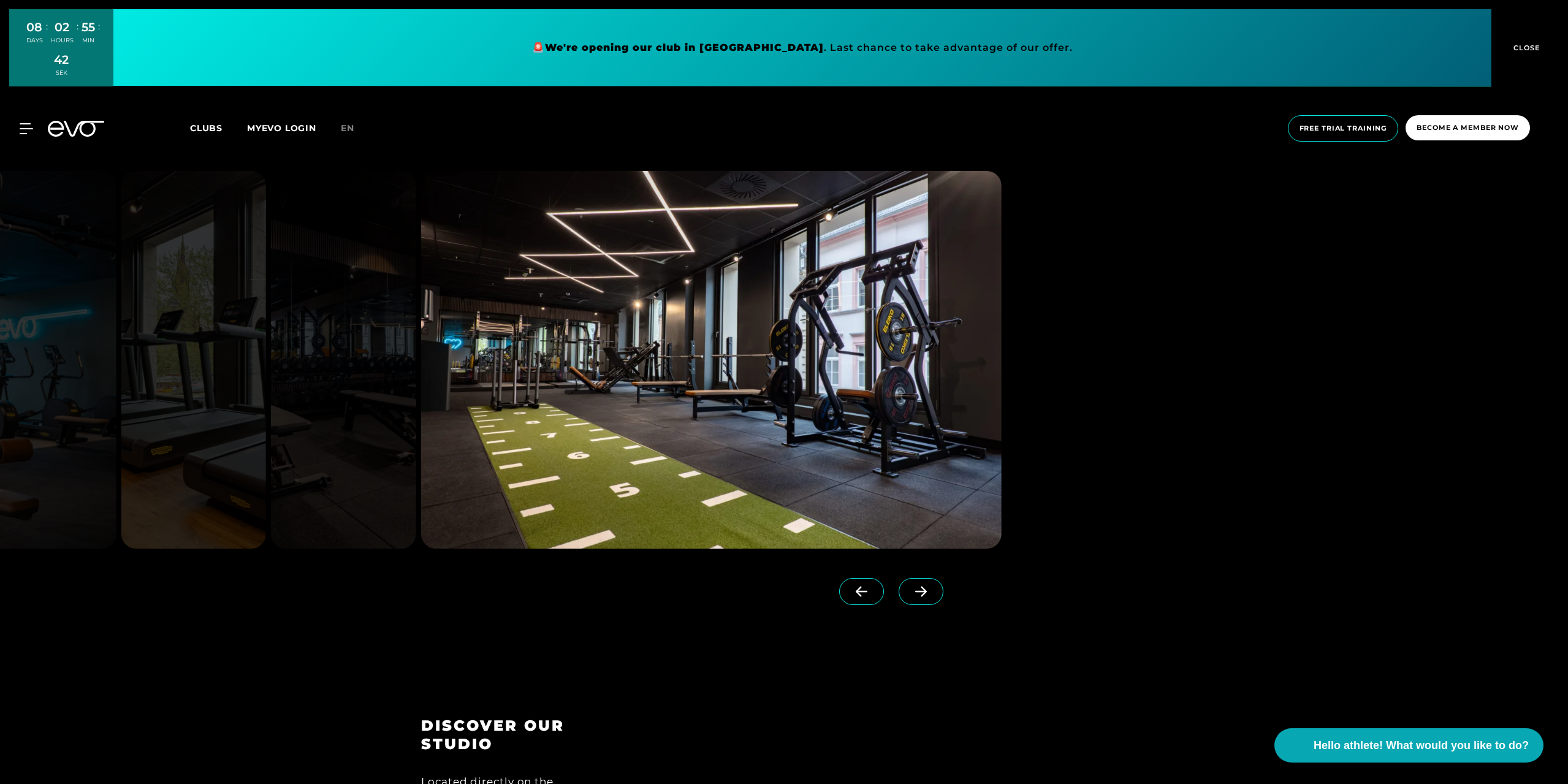
click at [589, 414] on img at bounding box center [711, 360] width 581 height 378
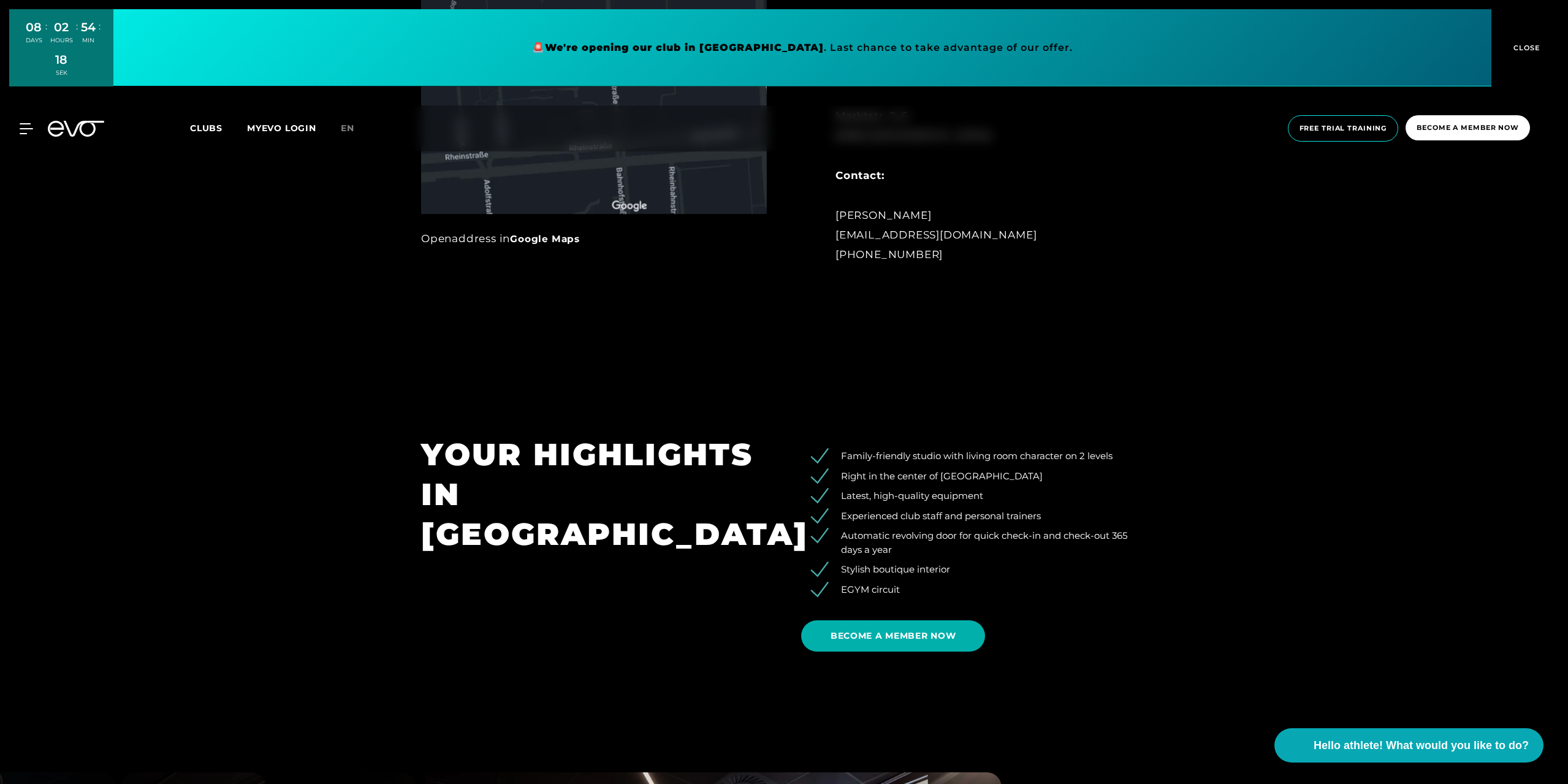
scroll to position [1171, 0]
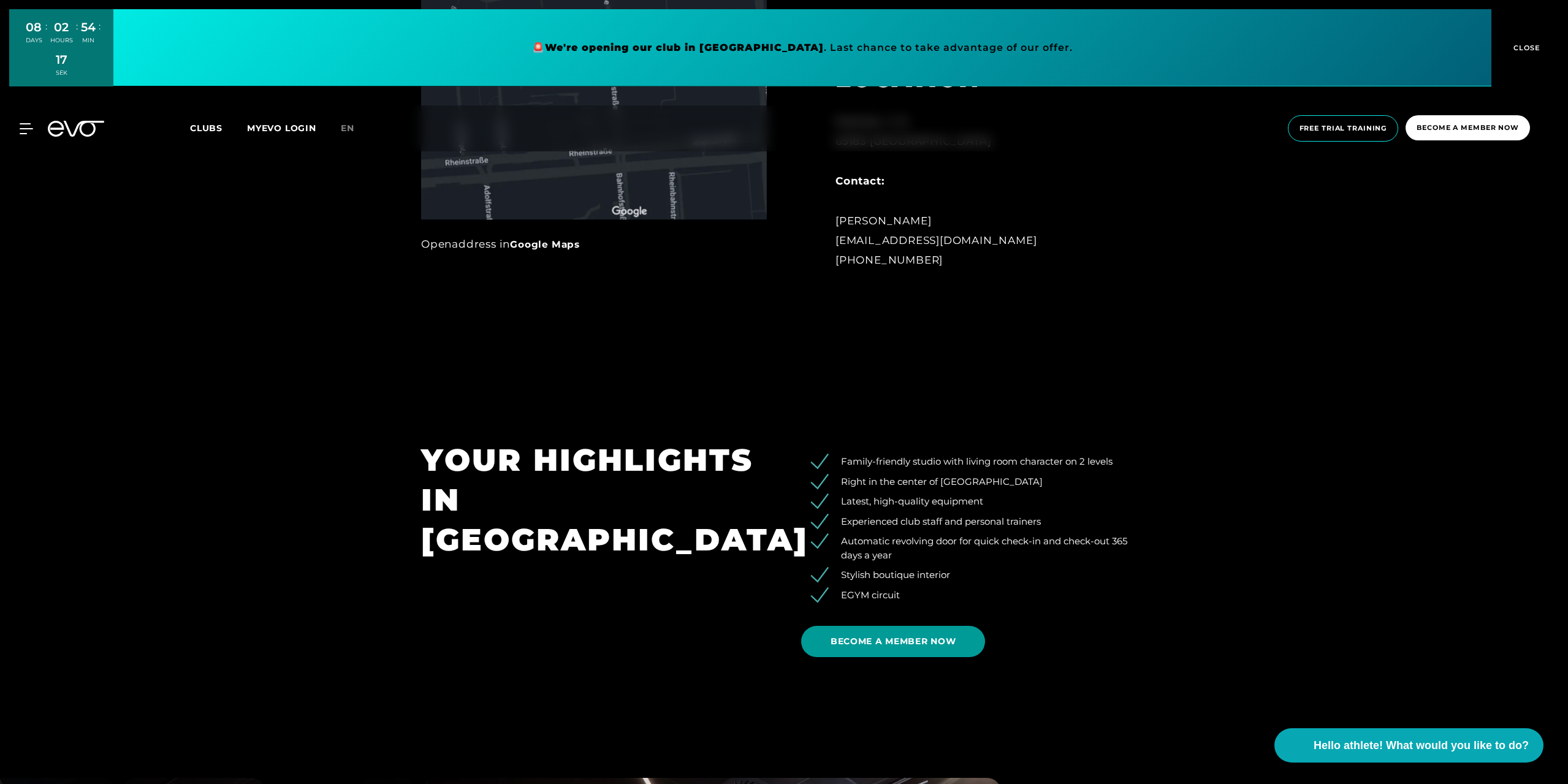
click at [938, 647] on span "BECOME A MEMBER NOW" at bounding box center [892, 641] width 125 height 13
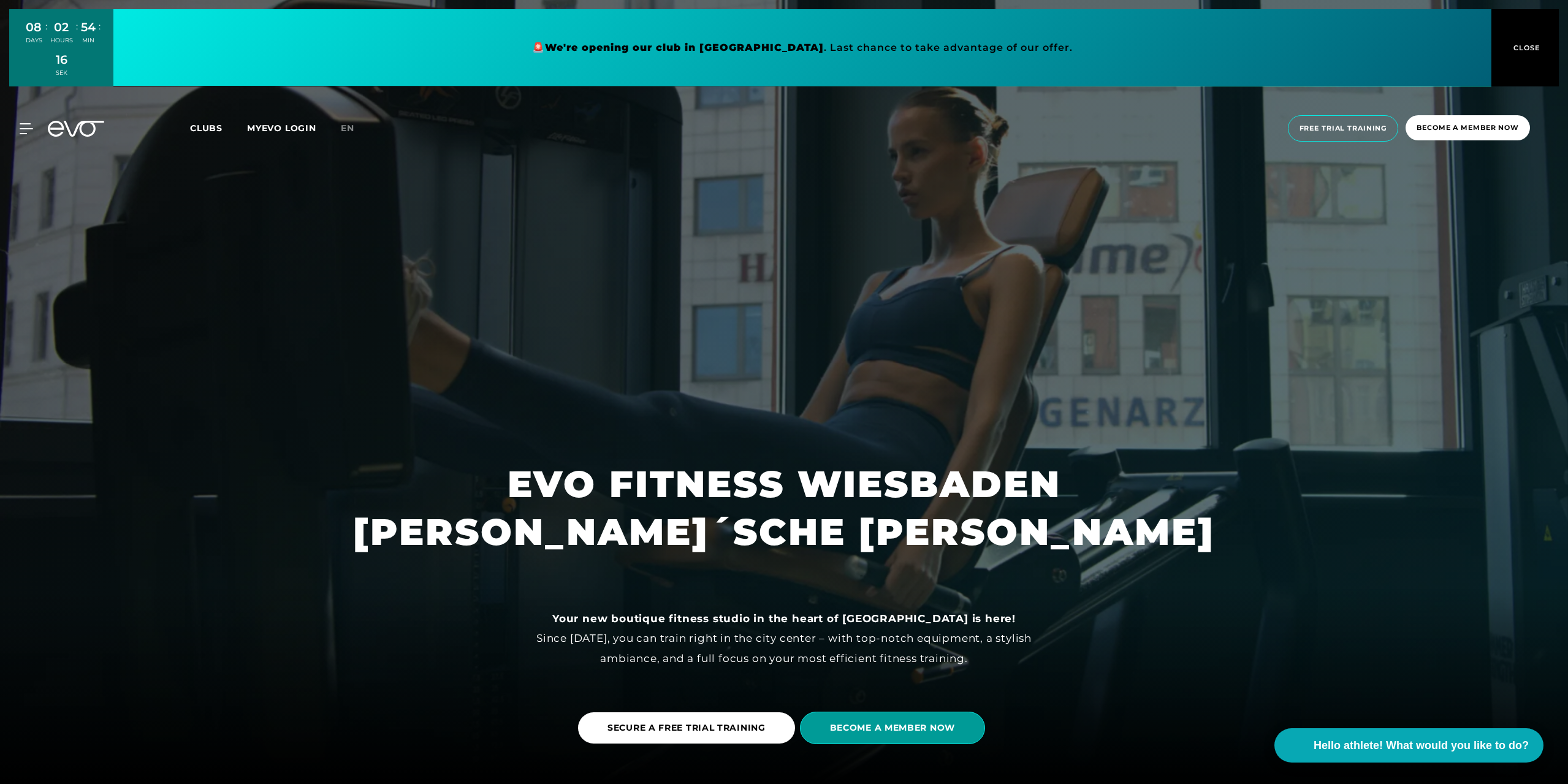
click at [864, 724] on font "BECOME A MEMBER NOW" at bounding box center [892, 728] width 125 height 11
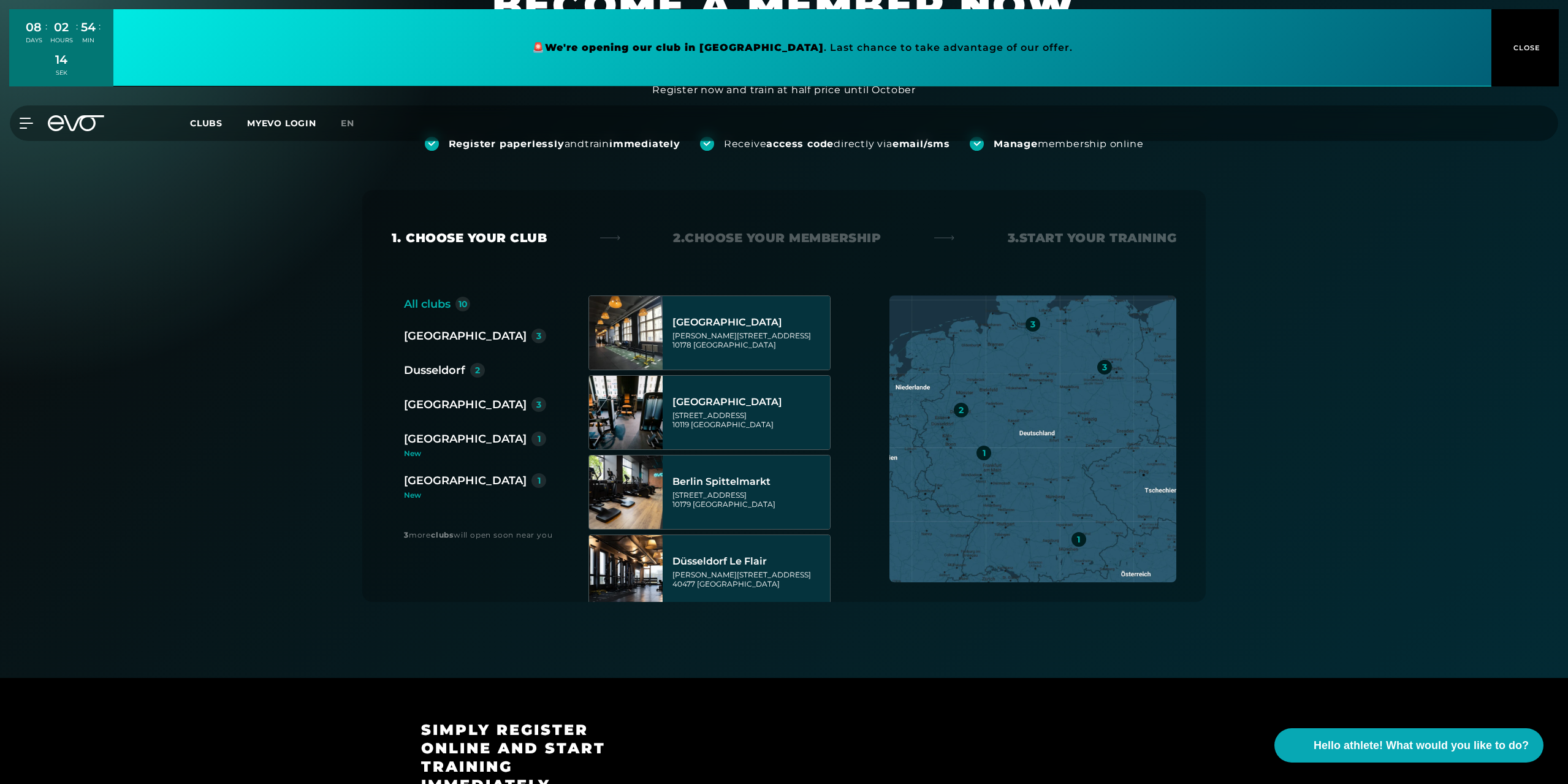
scroll to position [184, 0]
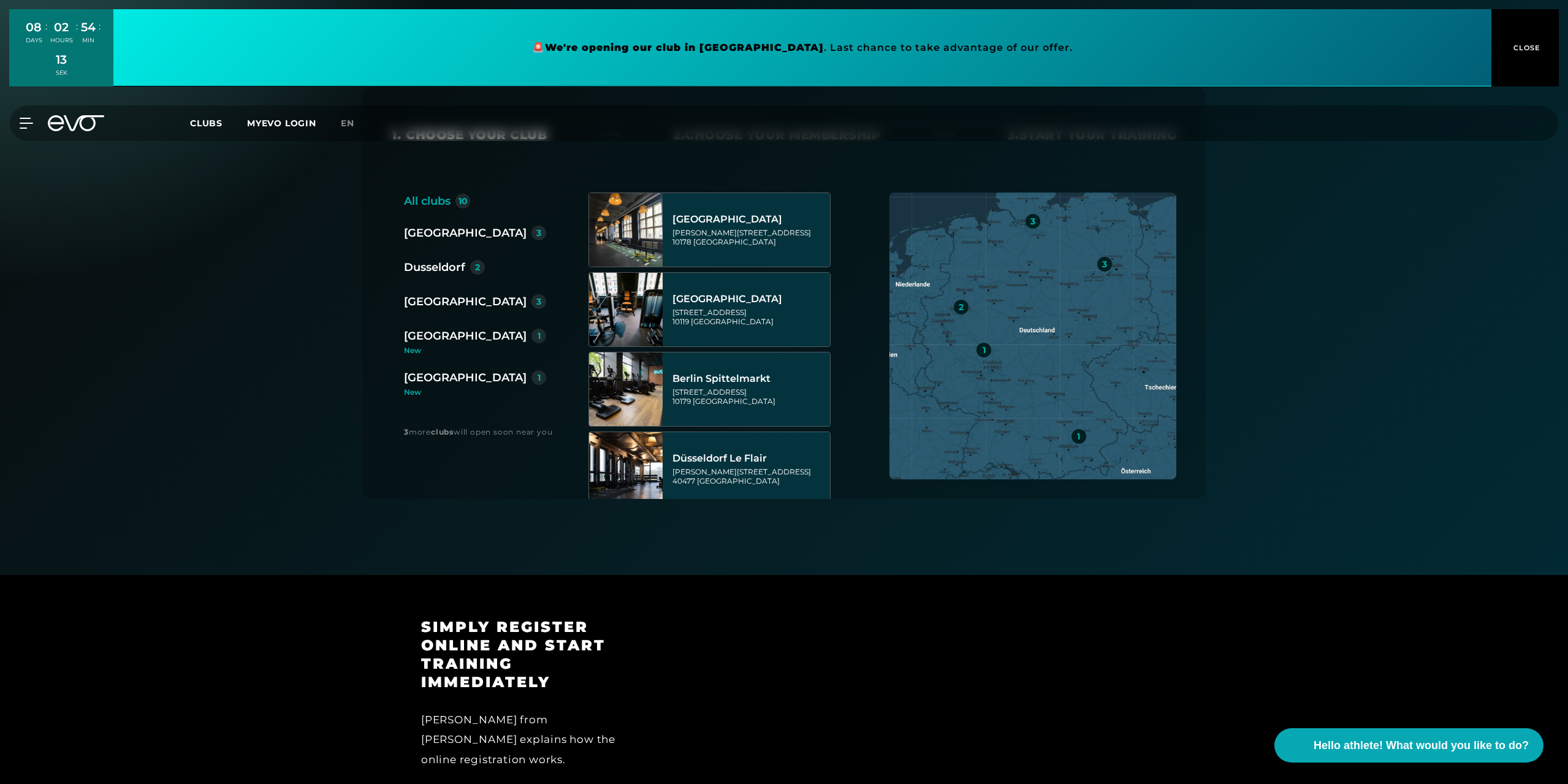
click at [445, 334] on font "[GEOGRAPHIC_DATA]" at bounding box center [465, 336] width 123 height 14
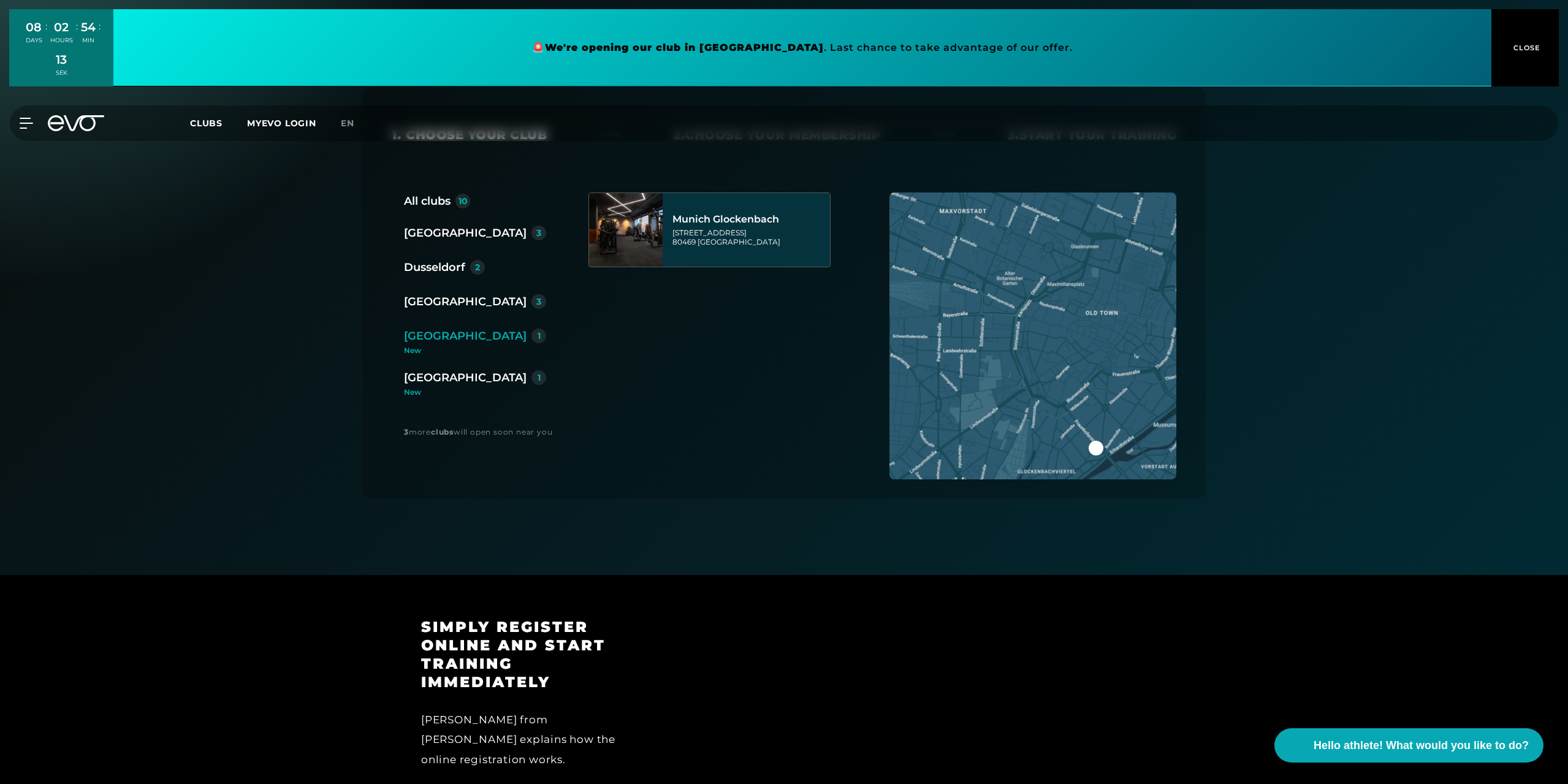
click at [699, 238] on font "[GEOGRAPHIC_DATA]" at bounding box center [739, 242] width 83 height 10
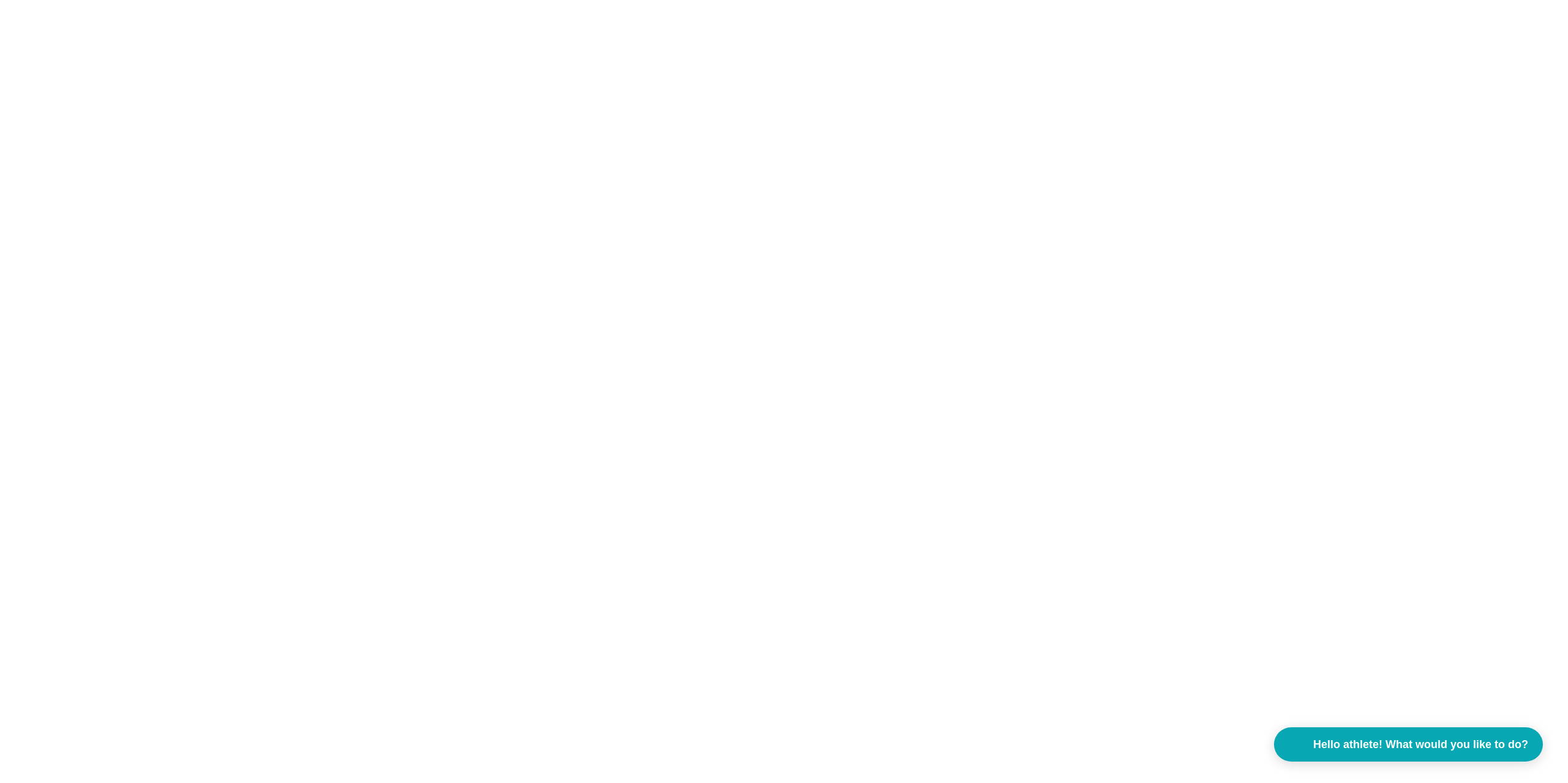
scroll to position [0, 0]
